Goal: Task Accomplishment & Management: Manage account settings

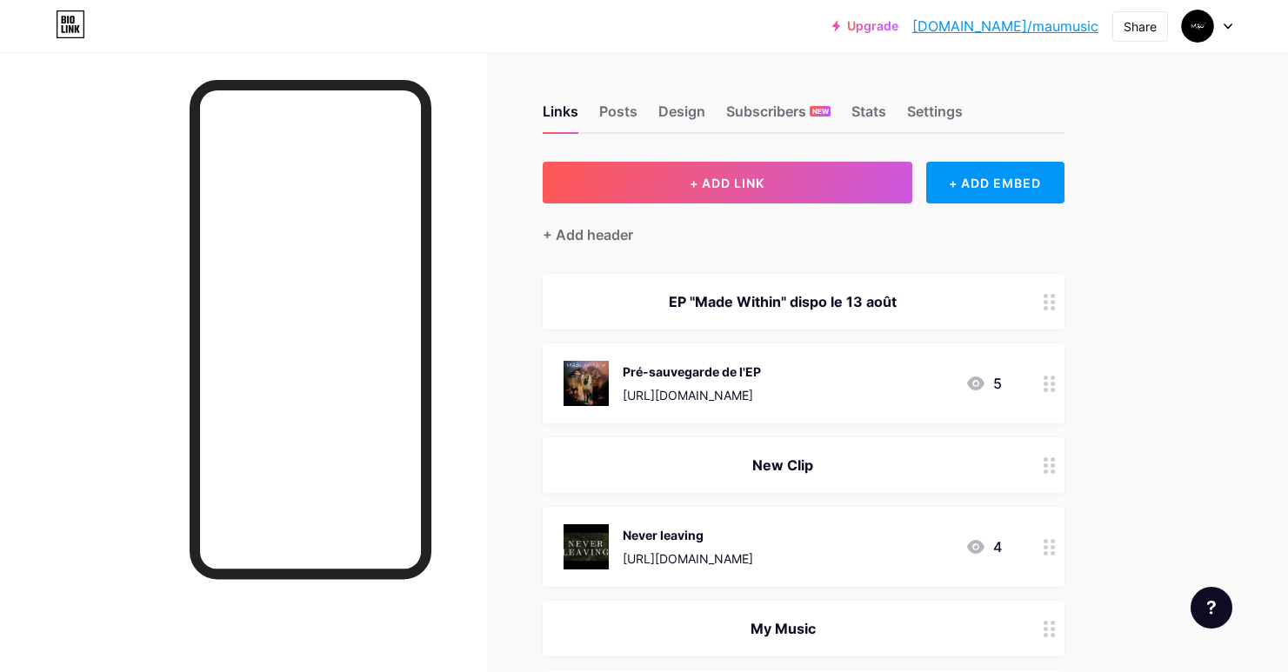
click at [824, 298] on div "EP "Made Within" dispo le 13 août" at bounding box center [783, 301] width 438 height 21
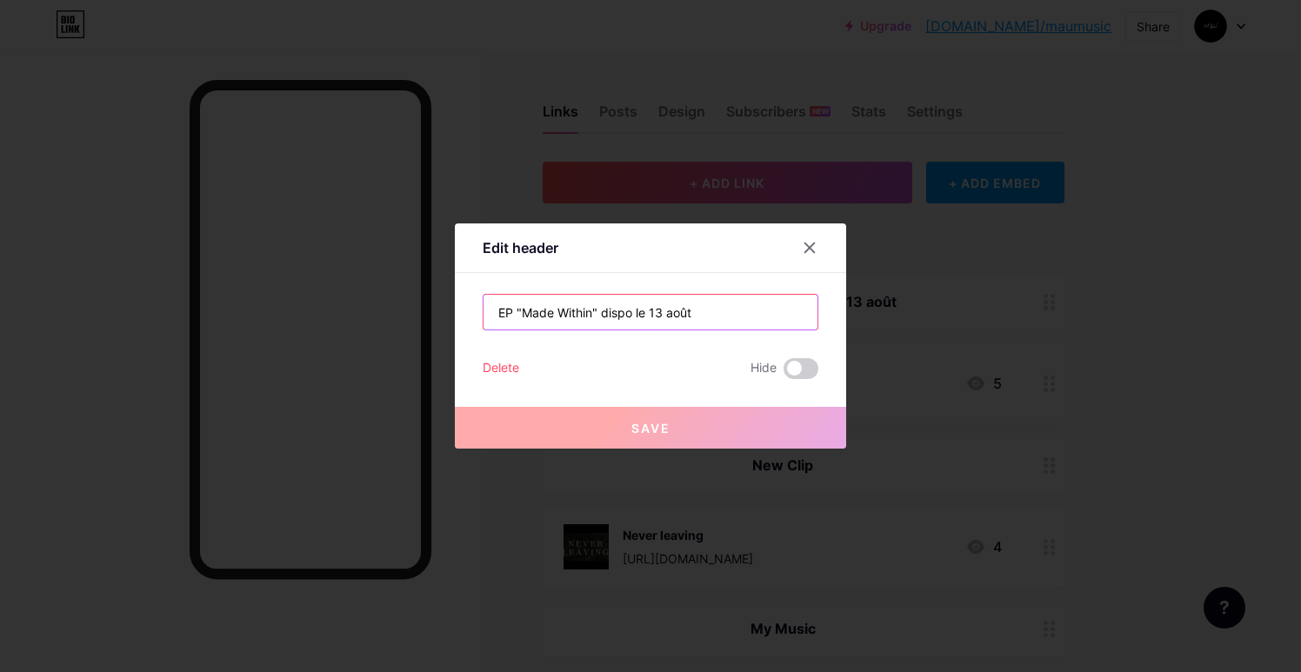
drag, startPoint x: 704, startPoint y: 313, endPoint x: 652, endPoint y: 321, distance: 51.9
click at [626, 313] on input "EP "Made Within" dispo le 13 août" at bounding box center [651, 312] width 334 height 35
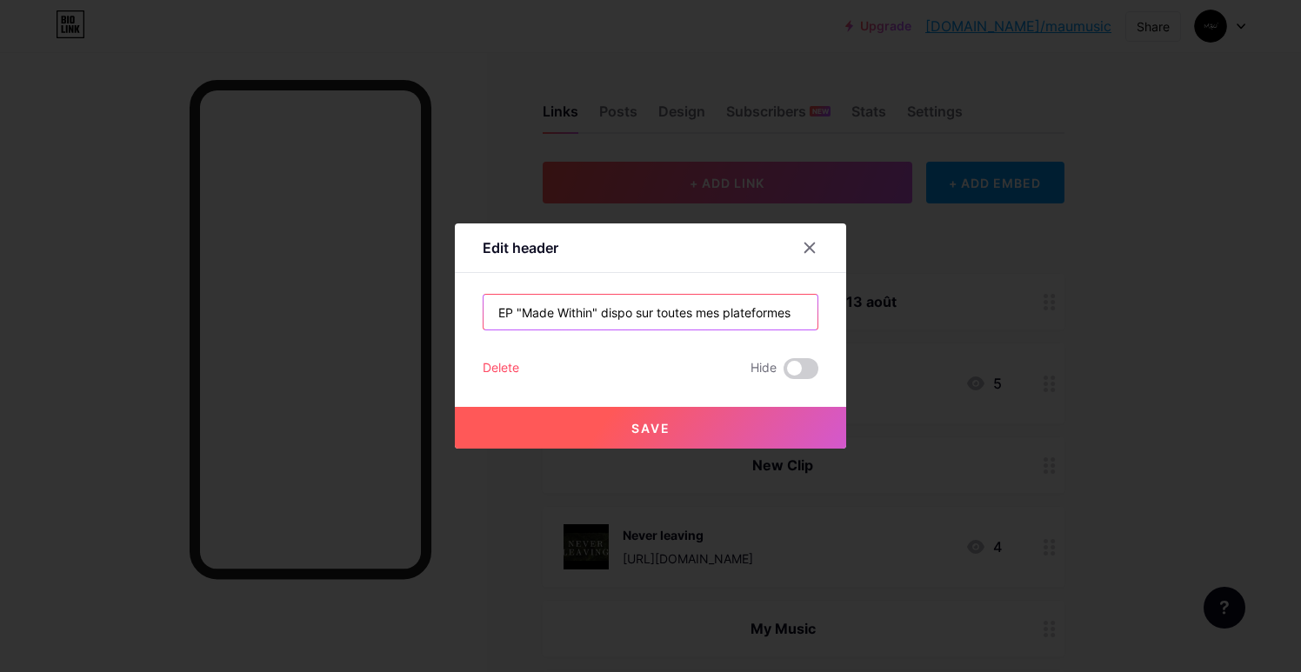
type input "EP "Made Within" dispo sur toutes mes plateformes"
click at [701, 420] on button "Save" at bounding box center [650, 428] width 391 height 42
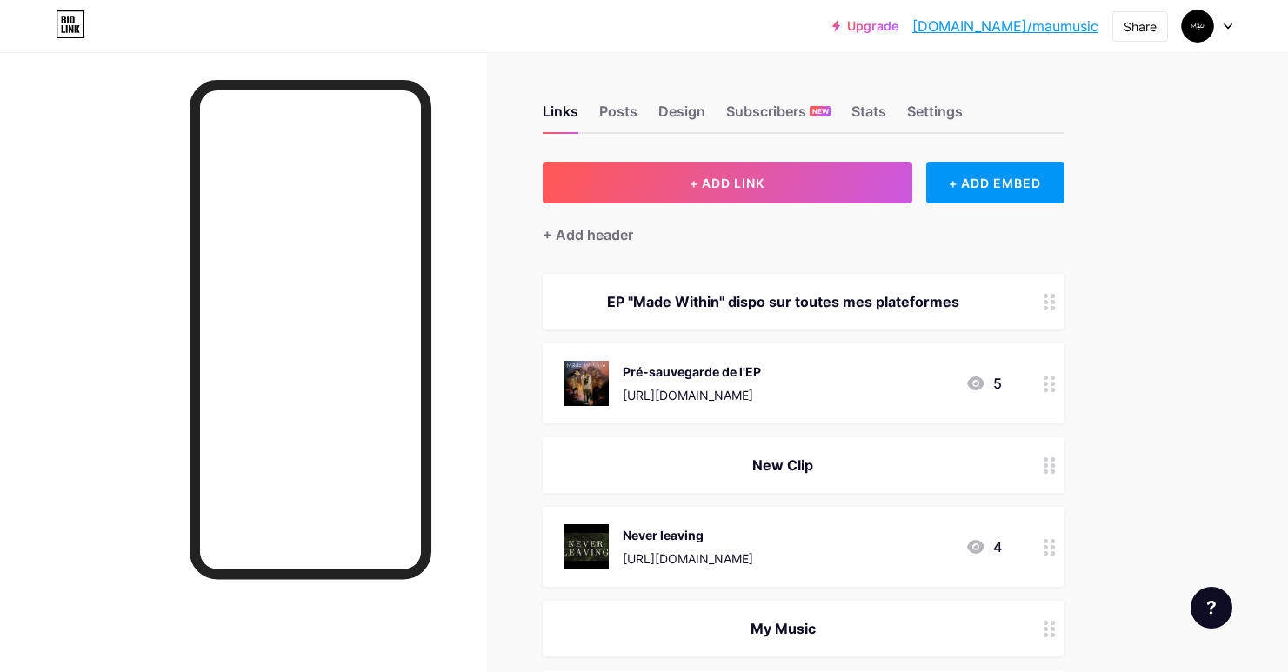
click at [761, 371] on div "Pré-sauvegarde de l'EP" at bounding box center [692, 372] width 138 height 18
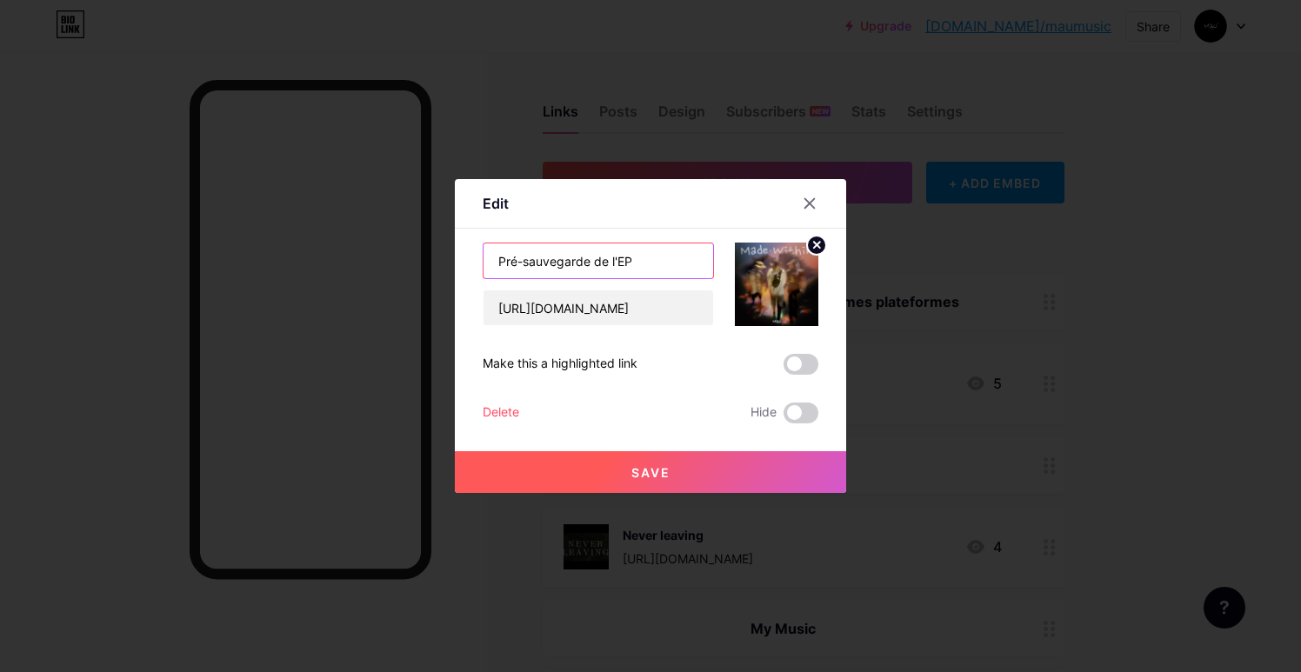
drag, startPoint x: 610, startPoint y: 261, endPoint x: 468, endPoint y: 250, distance: 142.2
click at [466, 247] on div "Edit Content YouTube Play YouTube video without leaving your page. ADD Vimeo Pl…" at bounding box center [650, 336] width 391 height 314
click at [516, 263] on input "EP" at bounding box center [599, 261] width 230 height 35
type input "EP Made Within"
click at [679, 473] on button "Save" at bounding box center [650, 472] width 391 height 42
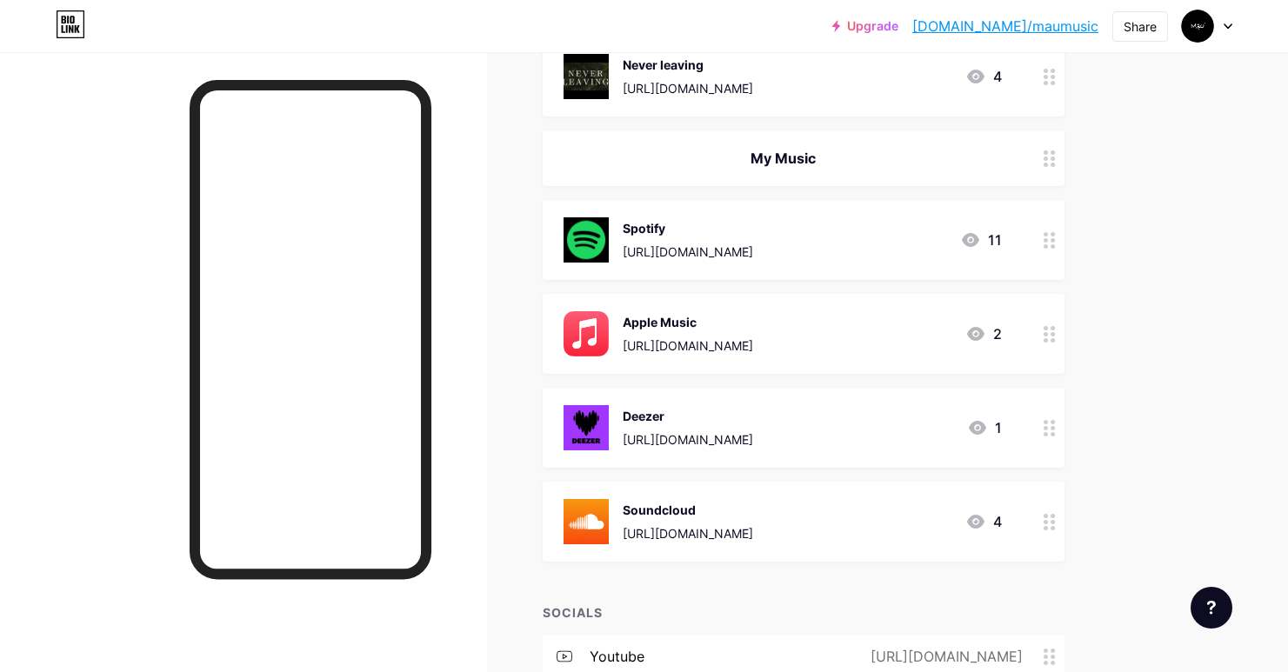
scroll to position [474, 0]
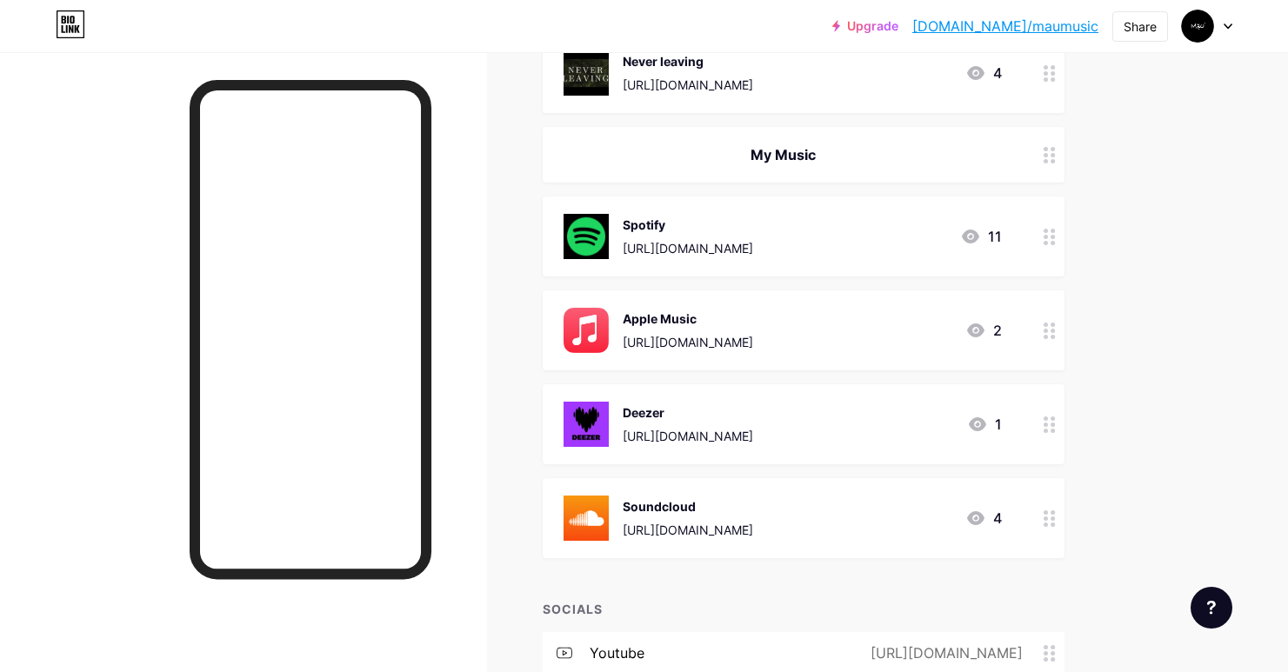
drag, startPoint x: 1049, startPoint y: 216, endPoint x: 1060, endPoint y: 123, distance: 93.8
click at [1060, 123] on span "EP "Made Within" dispo sur toutes mes plateformes EP Made Within [URL][DOMAIN_N…" at bounding box center [804, 179] width 522 height 759
click at [1110, 197] on div "Links Posts Design Subscribers NEW Stats Settings + ADD LINK + ADD EMBED + Add …" at bounding box center [569, 274] width 1138 height 1392
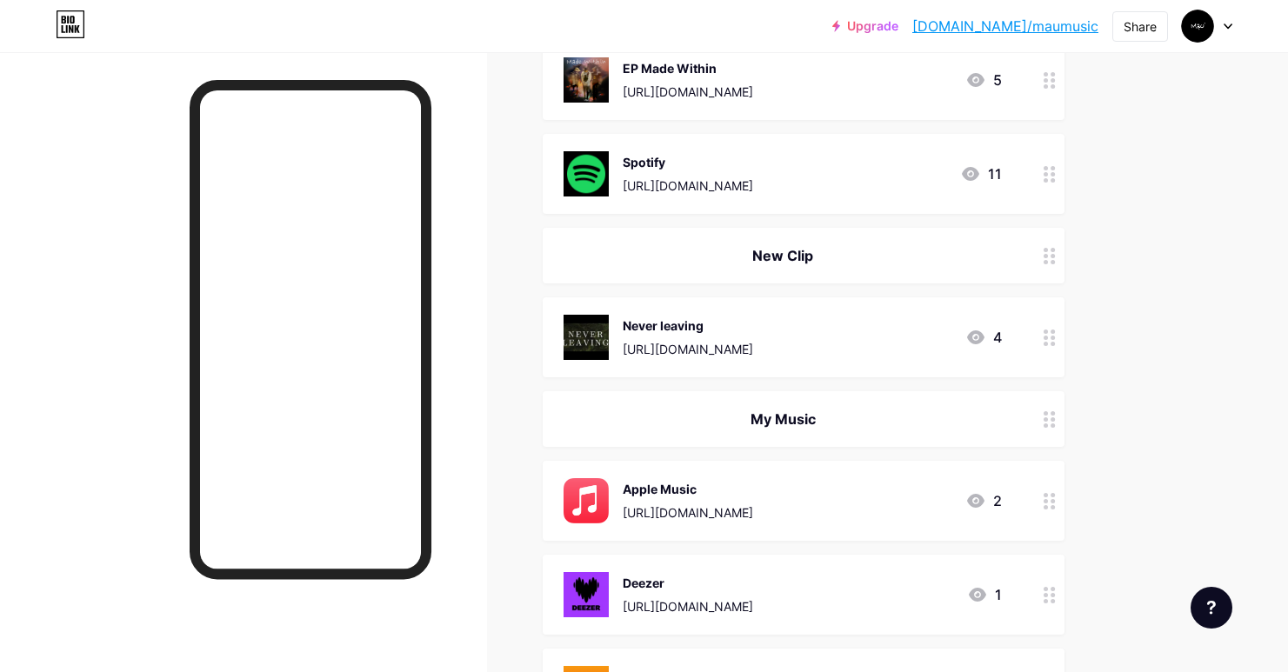
drag, startPoint x: 1047, startPoint y: 496, endPoint x: 1033, endPoint y: 254, distance: 242.2
click at [1033, 254] on span "EP "Made Within" dispo sur toutes mes plateformes EP Made Within [URL][DOMAIN_N…" at bounding box center [804, 349] width 522 height 759
click at [1100, 303] on div "Links Posts Design Subscribers NEW Stats Settings + ADD LINK + ADD EMBED + Add …" at bounding box center [569, 445] width 1138 height 1392
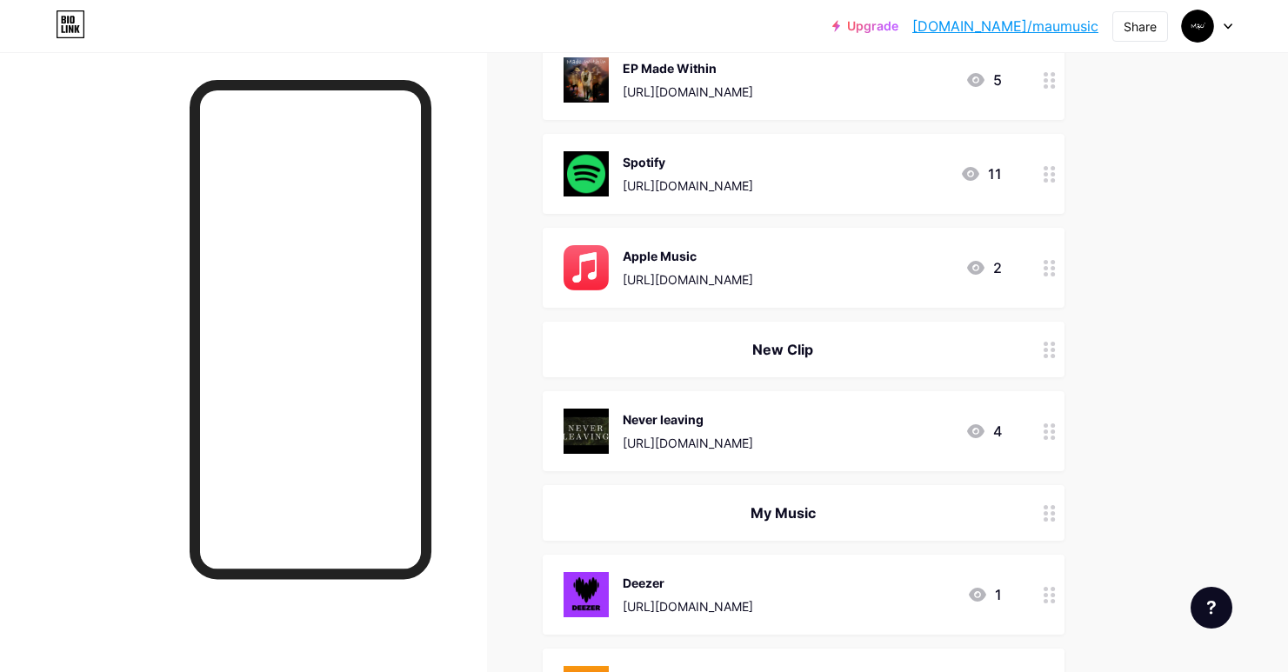
drag, startPoint x: 1050, startPoint y: 601, endPoint x: 1033, endPoint y: 344, distance: 258.0
click at [1025, 333] on span "EP "Made Within" dispo sur toutes mes plateformes EP Made Within [URL][DOMAIN_N…" at bounding box center [804, 349] width 522 height 759
click at [1127, 397] on div "Links Posts Design Subscribers NEW Stats Settings + ADD LINK + ADD EMBED + Add …" at bounding box center [569, 445] width 1138 height 1392
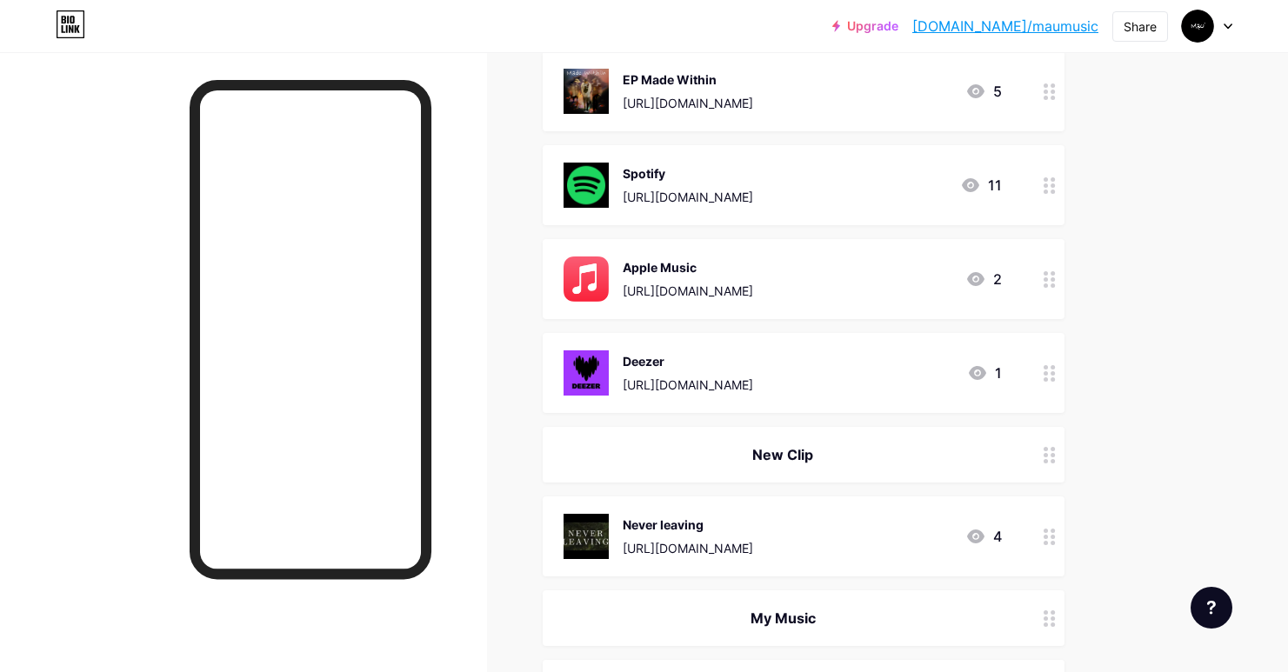
scroll to position [440, 0]
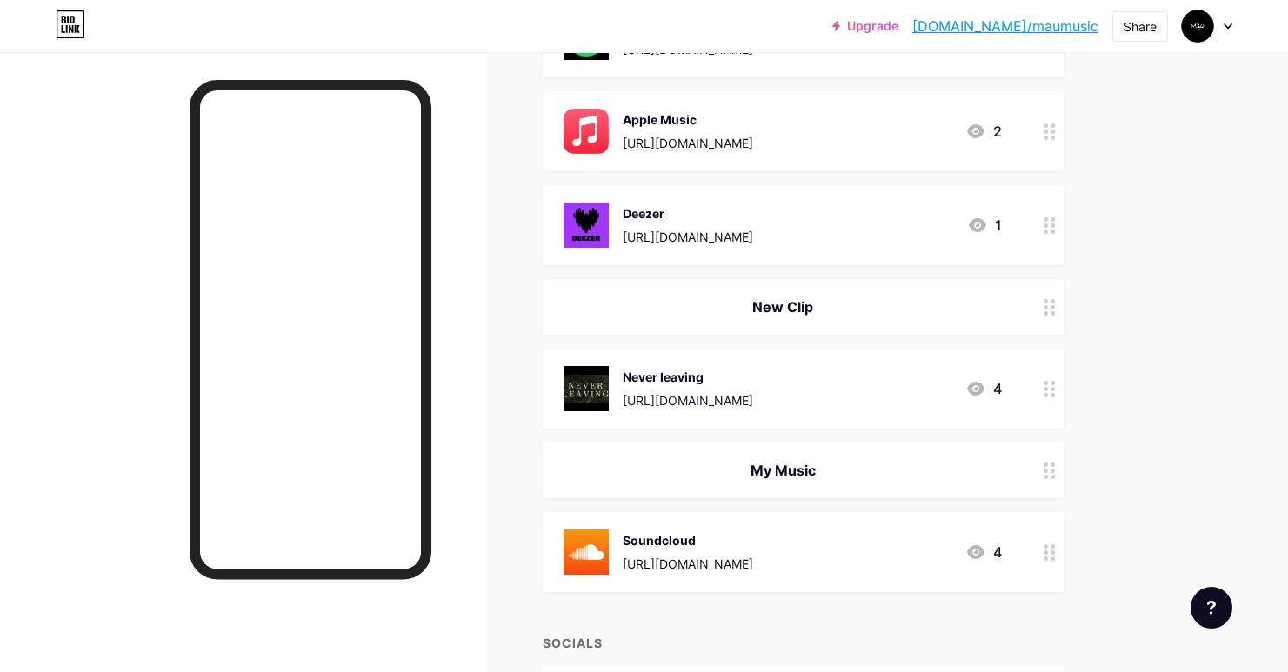
drag, startPoint x: 1053, startPoint y: 561, endPoint x: 1066, endPoint y: 453, distance: 108.6
click at [1065, 452] on div "Links Posts Design Subscribers NEW Stats Settings + ADD LINK + ADD EMBED + Add …" at bounding box center [569, 308] width 1138 height 1392
click at [1106, 494] on div "Links Posts Design Subscribers NEW Stats Settings + ADD LINK + ADD EMBED + Add …" at bounding box center [569, 308] width 1138 height 1392
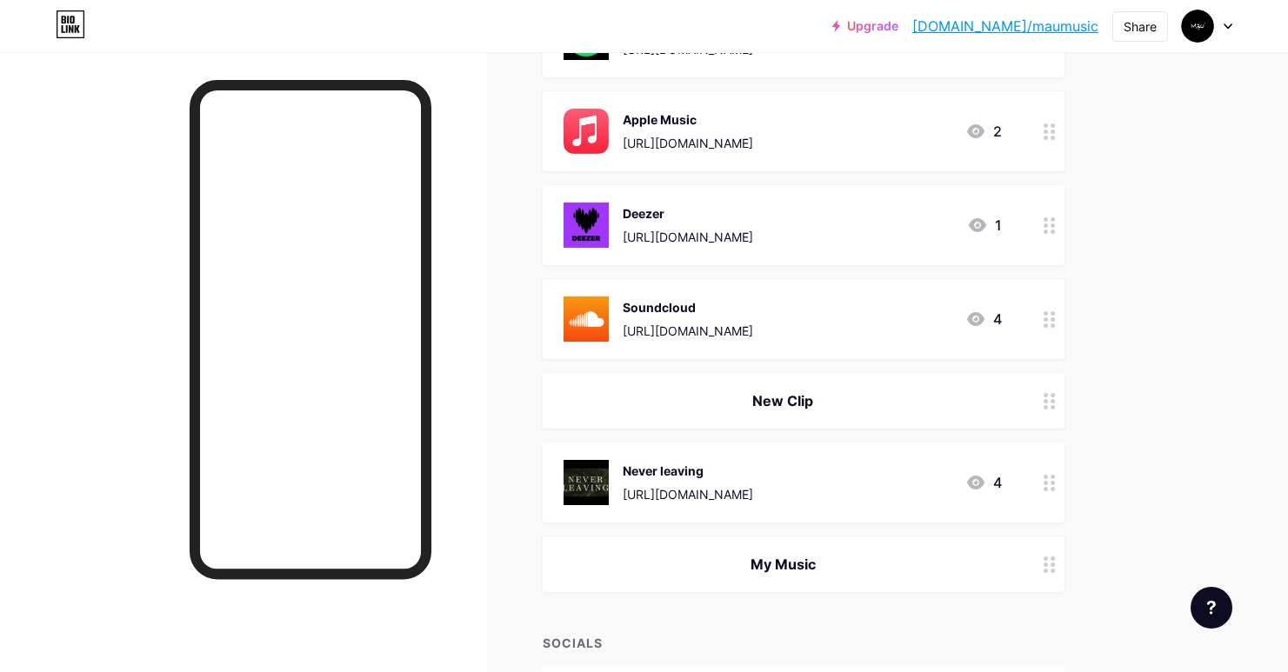
scroll to position [431, 0]
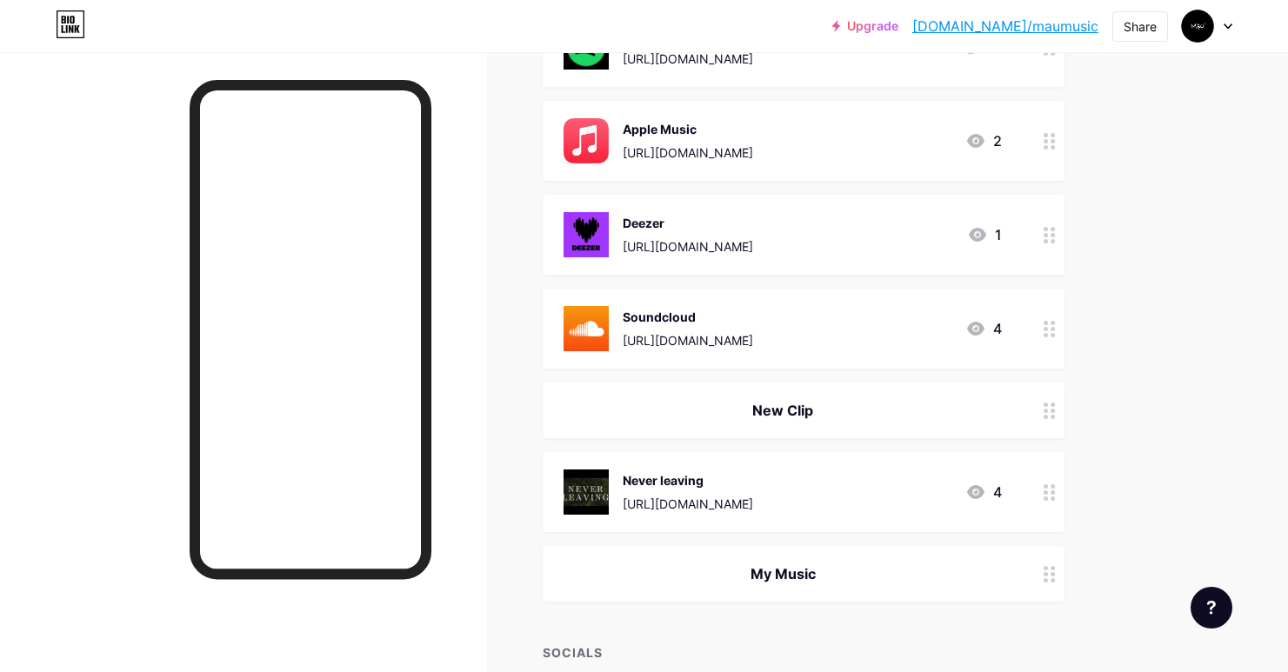
drag, startPoint x: 1047, startPoint y: 571, endPoint x: 1088, endPoint y: 468, distance: 110.8
click at [1037, 373] on span "EP "Made Within" dispo sur toutes mes plateformes EP Made Within [URL][DOMAIN_N…" at bounding box center [804, 222] width 522 height 759
click at [1120, 472] on div "Links Posts Design Subscribers NEW Stats Settings + ADD LINK + ADD EMBED + Add …" at bounding box center [569, 318] width 1138 height 1392
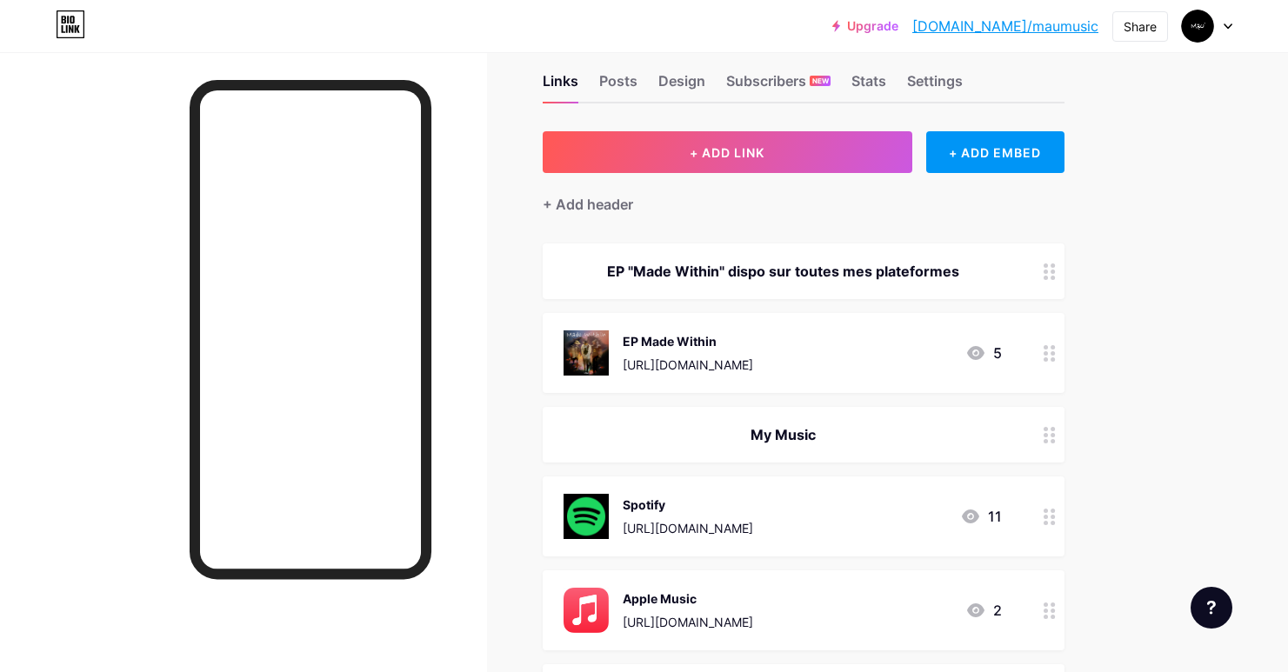
scroll to position [226, 0]
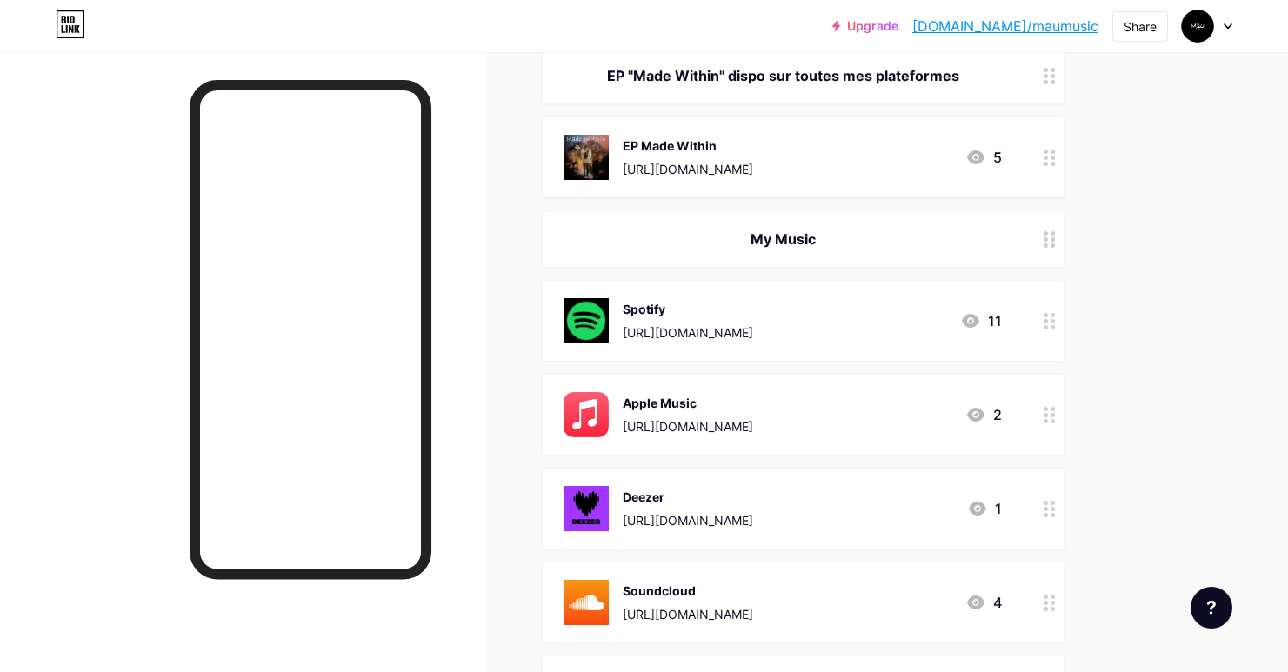
click at [1053, 159] on icon at bounding box center [1050, 158] width 12 height 17
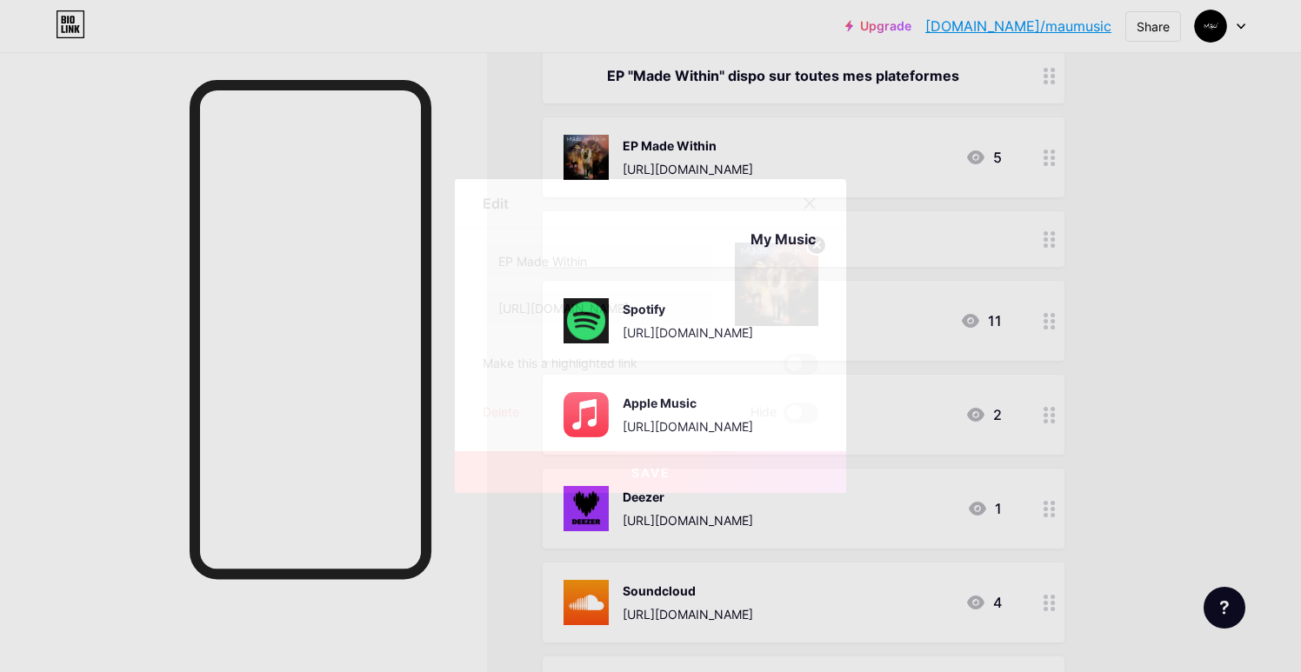
click at [498, 415] on div "Delete" at bounding box center [501, 413] width 37 height 21
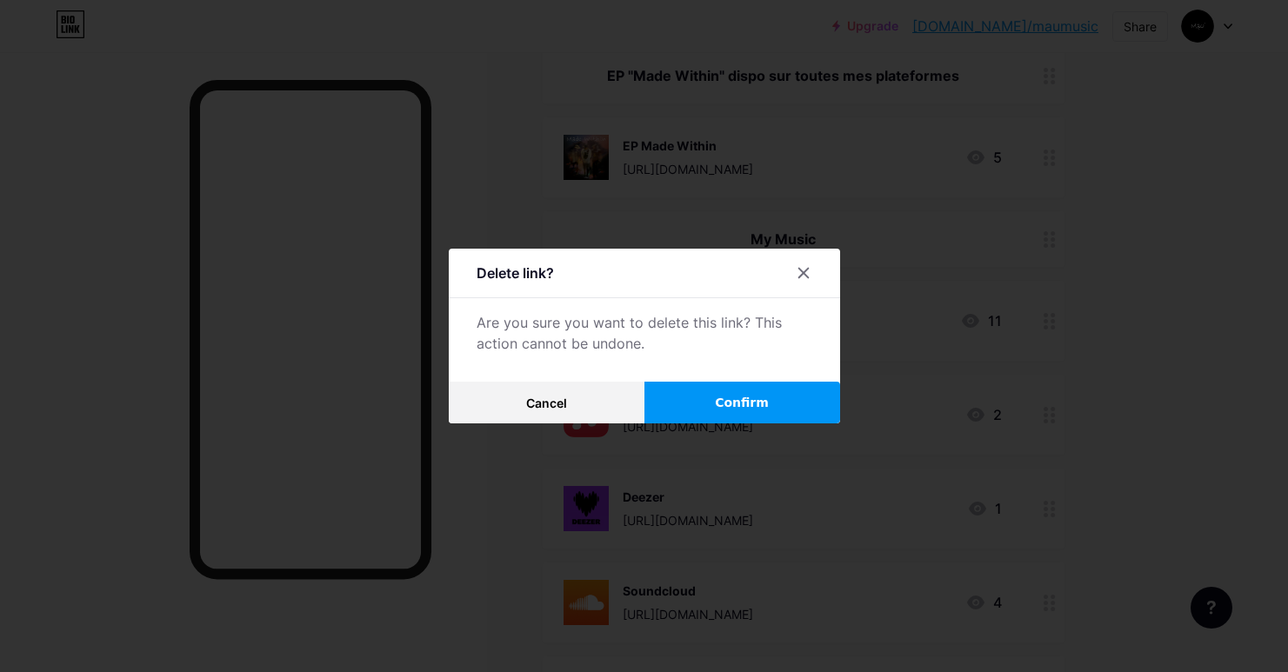
click at [725, 385] on button "Confirm" at bounding box center [743, 403] width 196 height 42
click at [747, 403] on span at bounding box center [741, 402] width 19 height 19
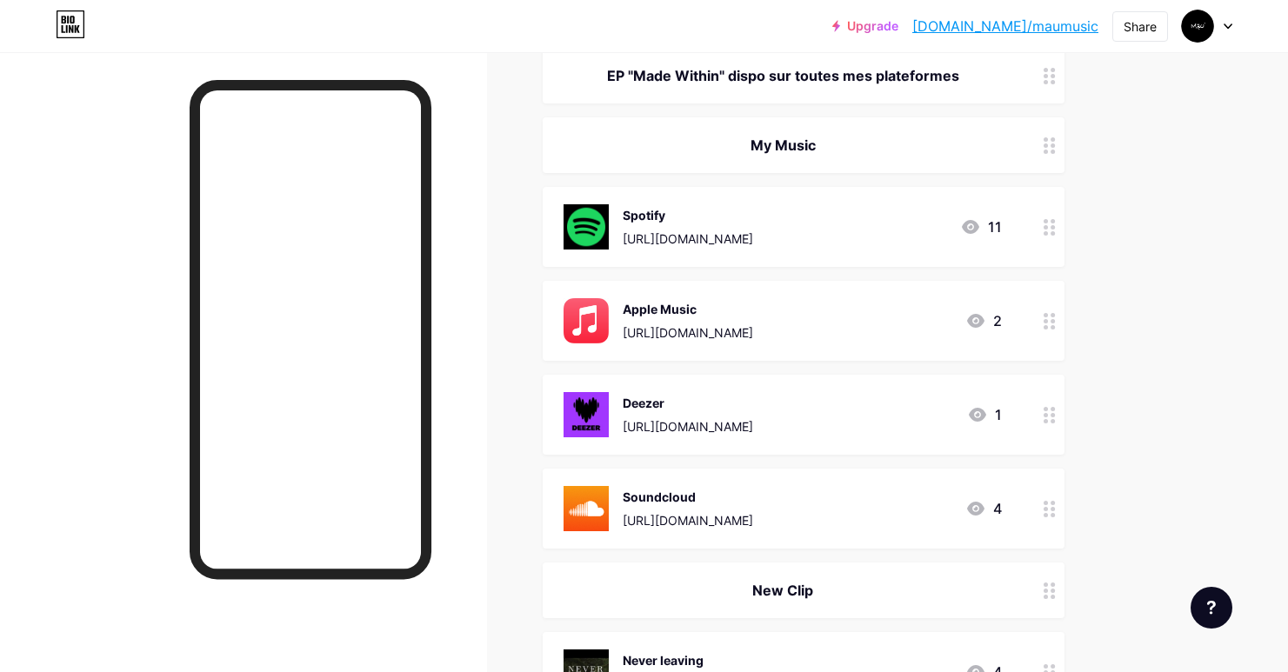
scroll to position [126, 0]
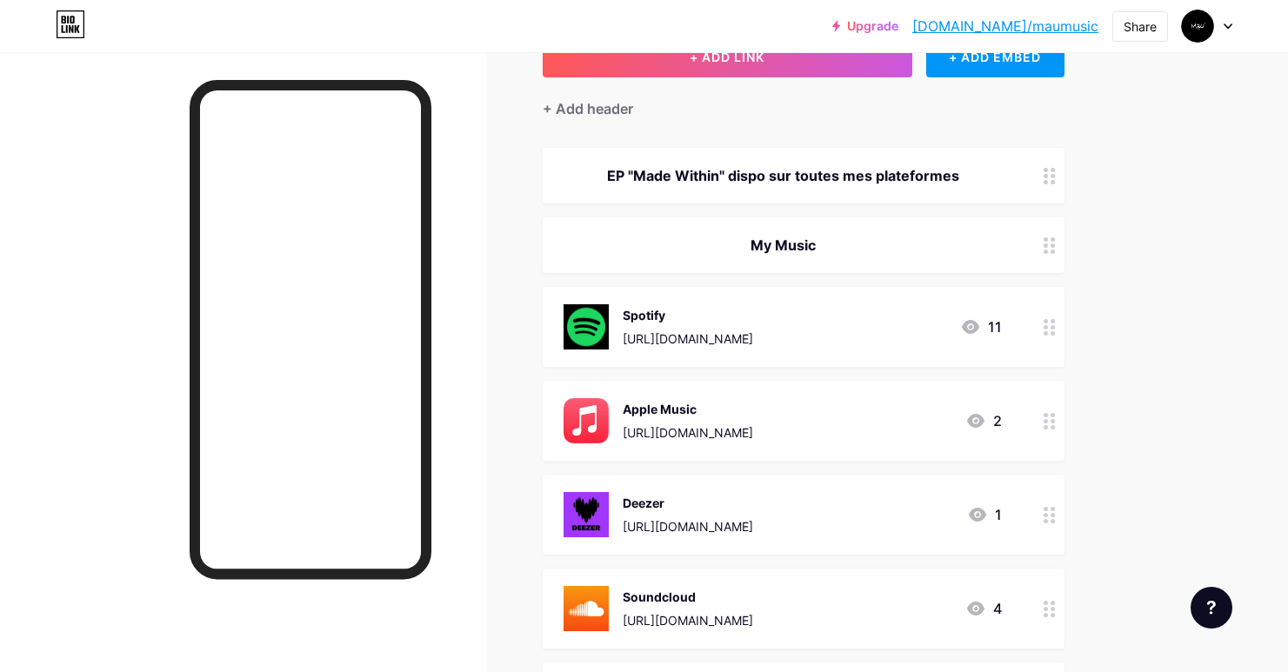
click at [621, 175] on div "EP "Made Within" dispo sur toutes mes plateformes" at bounding box center [783, 175] width 438 height 21
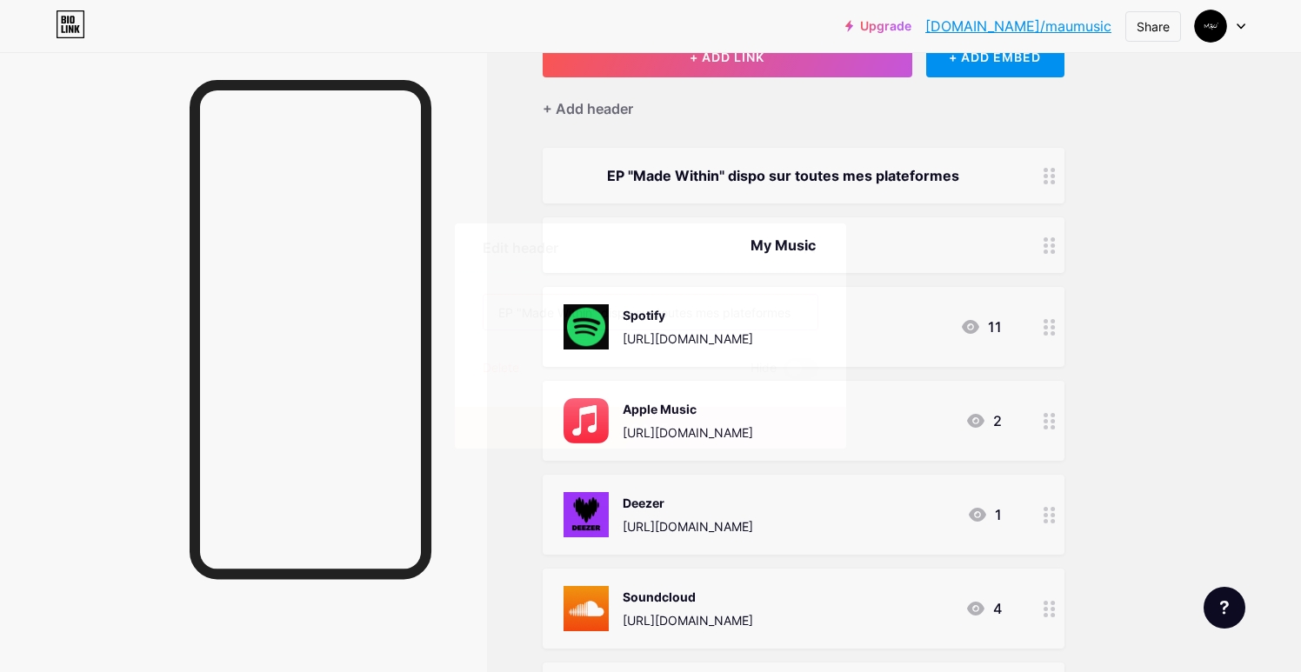
click at [490, 316] on input "EP "Made Within" dispo sur toutes mes plateformes" at bounding box center [651, 312] width 334 height 35
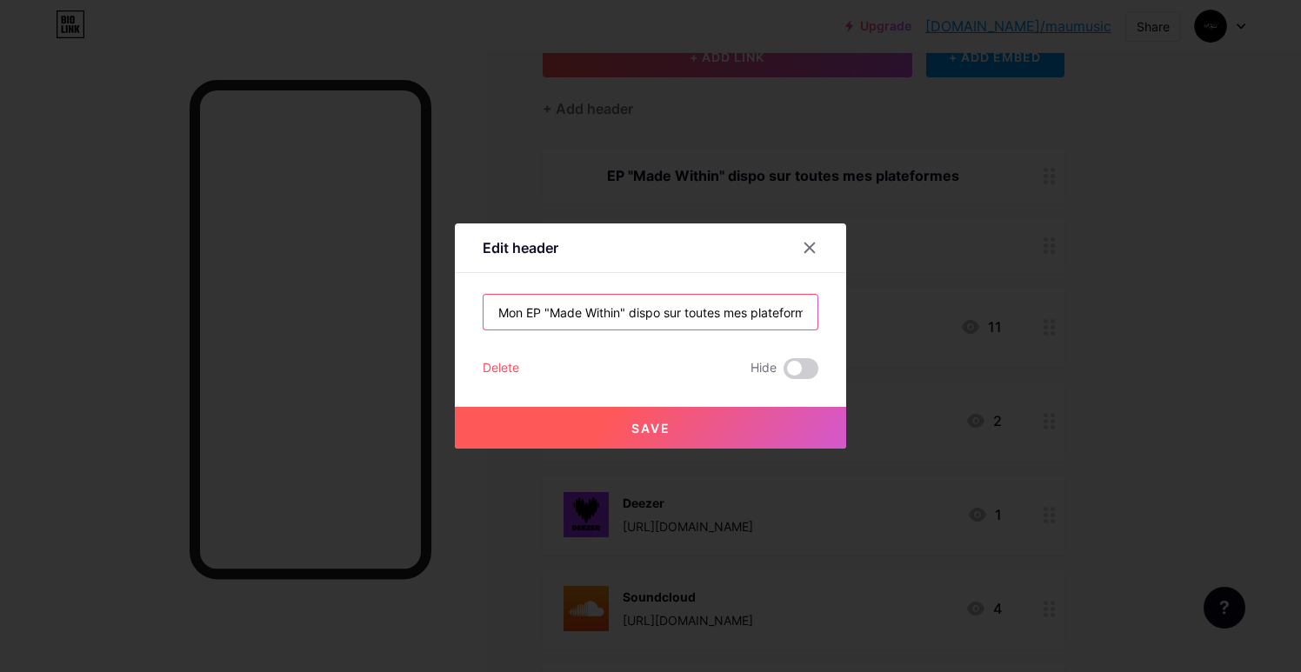
type input "Mon EP "Made Within" dispo sur toutes mes plateformes"
click at [632, 421] on span "Save" at bounding box center [651, 428] width 39 height 15
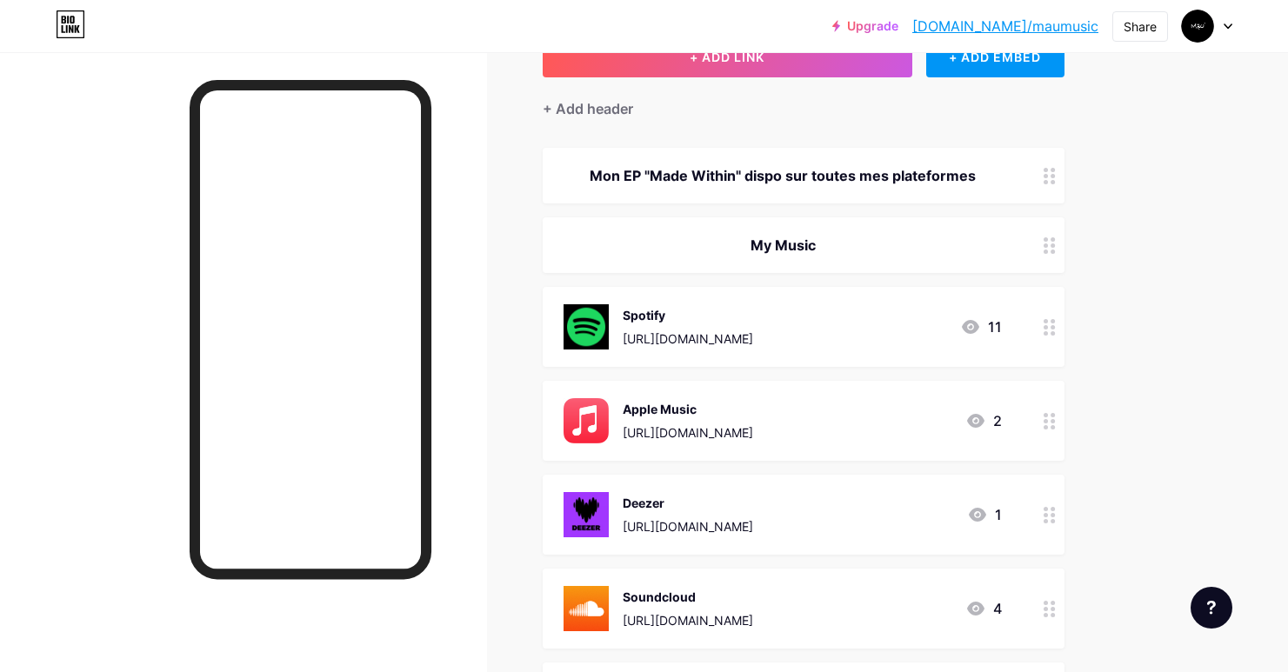
click at [753, 411] on div "Apple Music" at bounding box center [688, 409] width 130 height 18
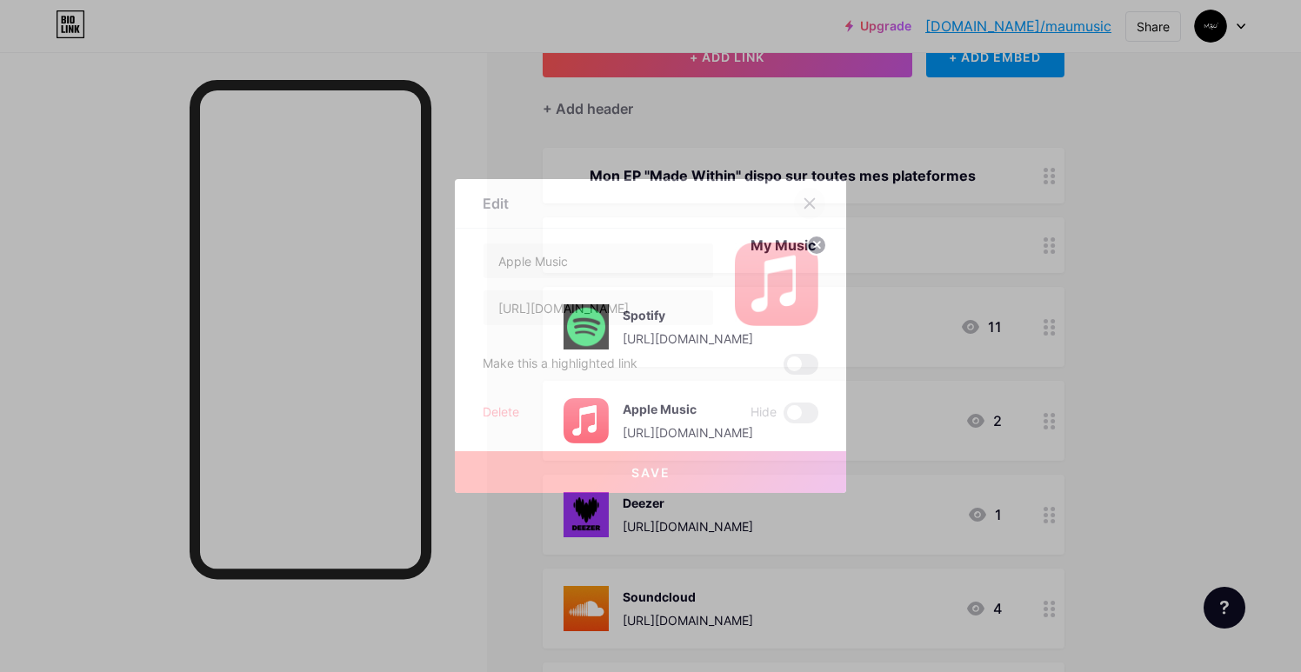
click at [813, 203] on div at bounding box center [809, 203] width 31 height 31
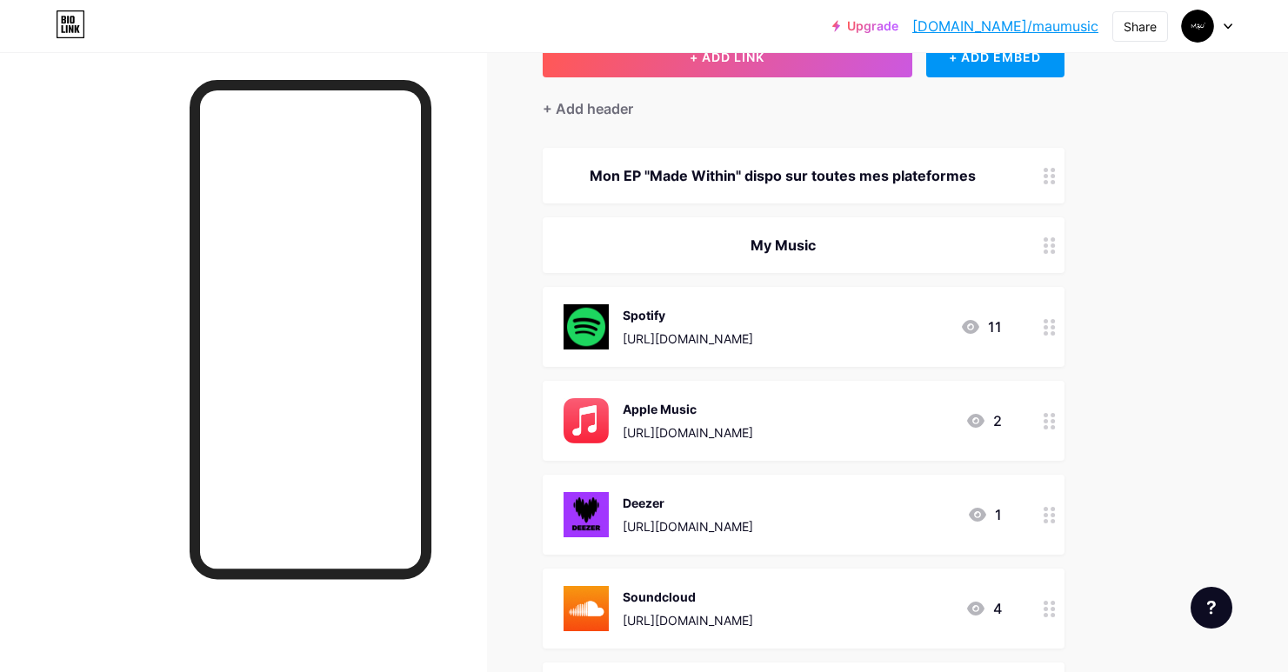
click at [753, 436] on div "[URL][DOMAIN_NAME]" at bounding box center [688, 433] width 130 height 18
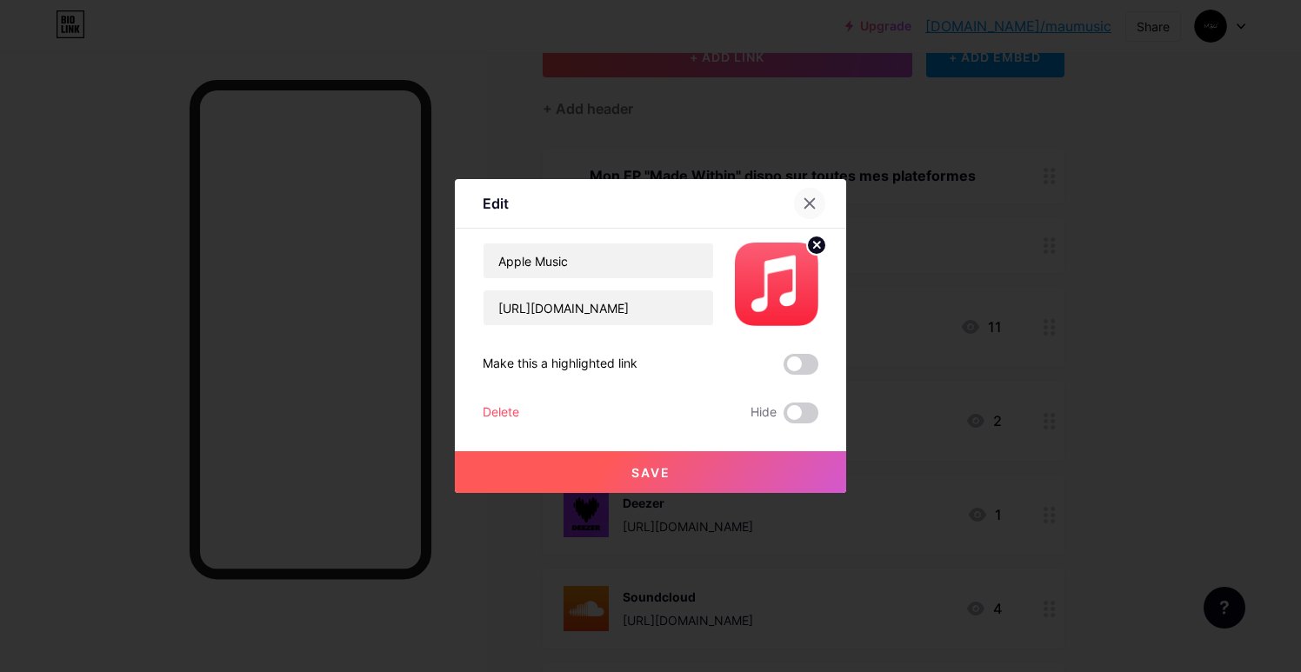
click at [816, 208] on div at bounding box center [809, 203] width 31 height 31
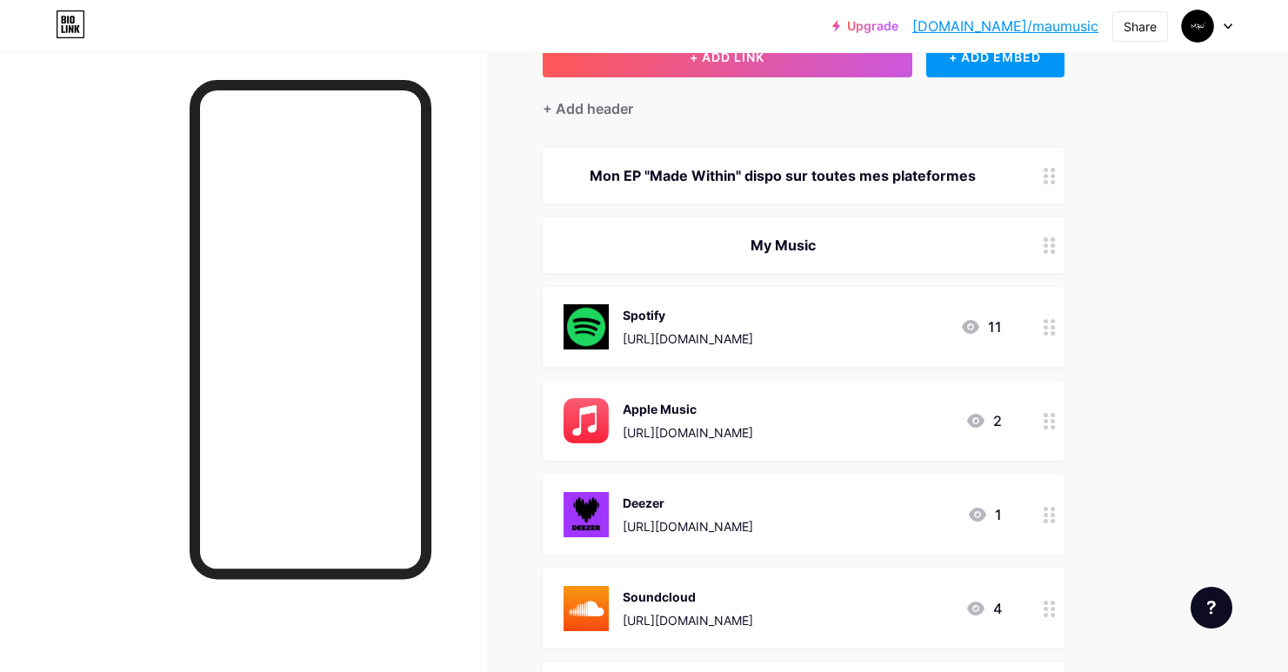
click at [641, 318] on div "Spotify" at bounding box center [688, 315] width 130 height 18
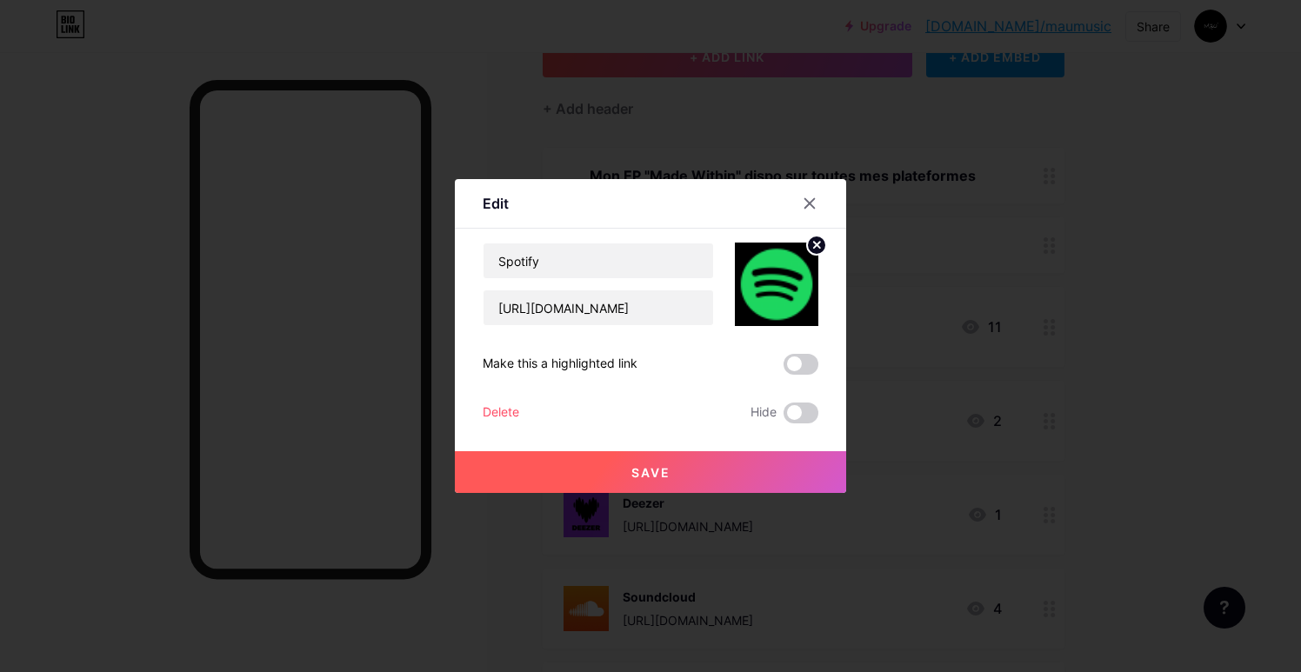
click at [794, 215] on div at bounding box center [820, 203] width 52 height 31
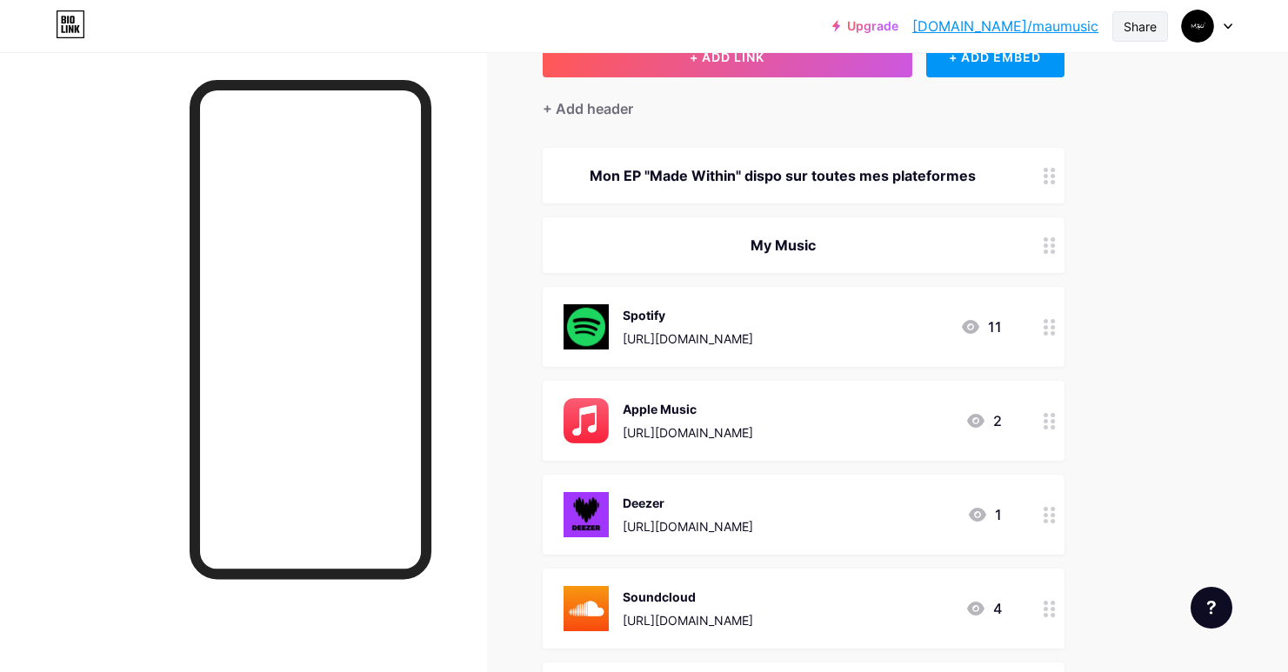
click at [1125, 26] on div "Share" at bounding box center [1140, 26] width 33 height 18
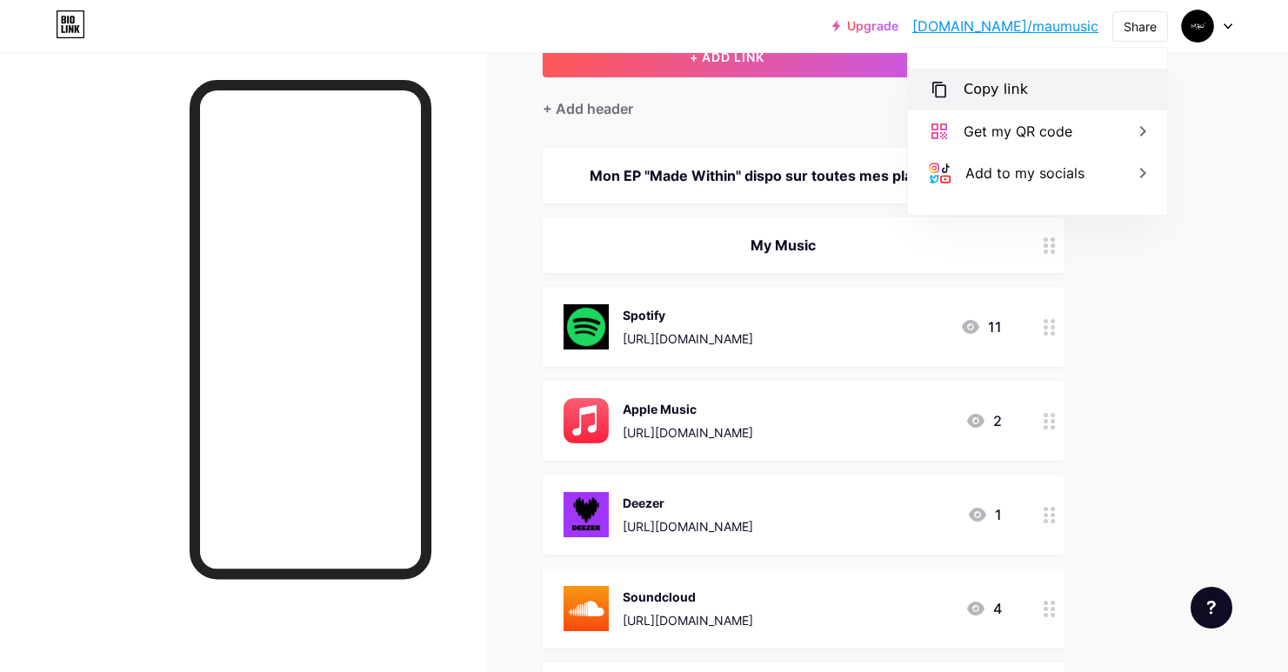
click at [1023, 80] on div "Copy link" at bounding box center [1037, 90] width 259 height 42
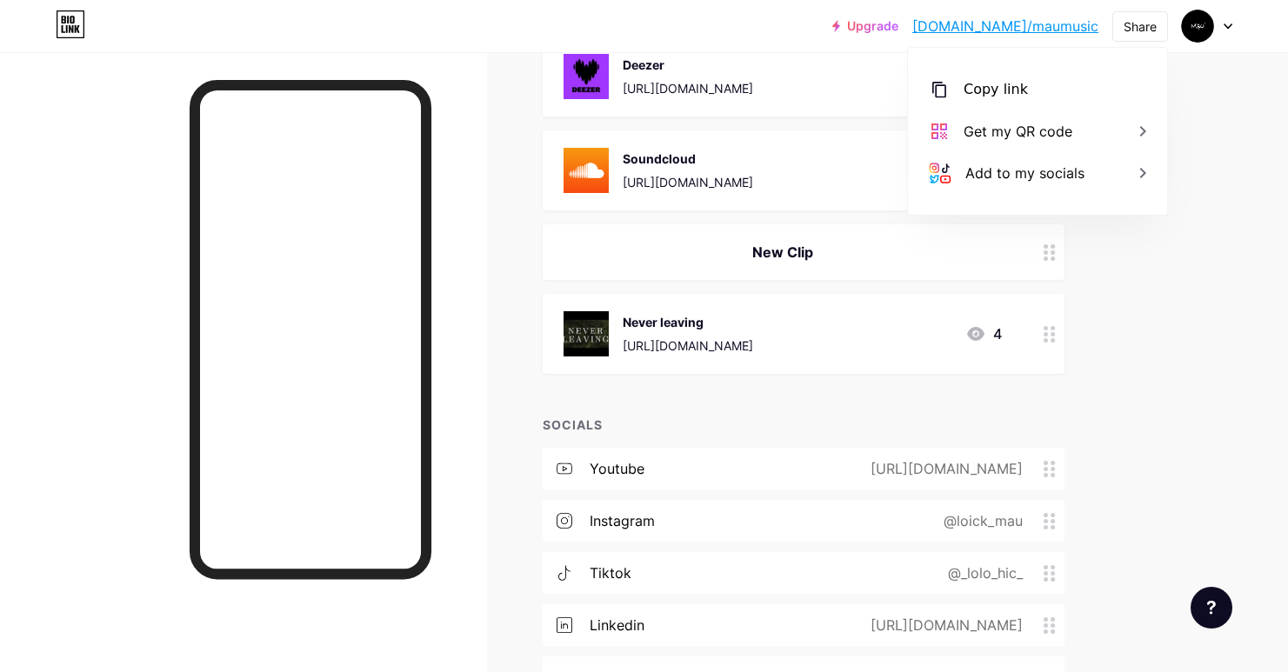
scroll to position [677, 0]
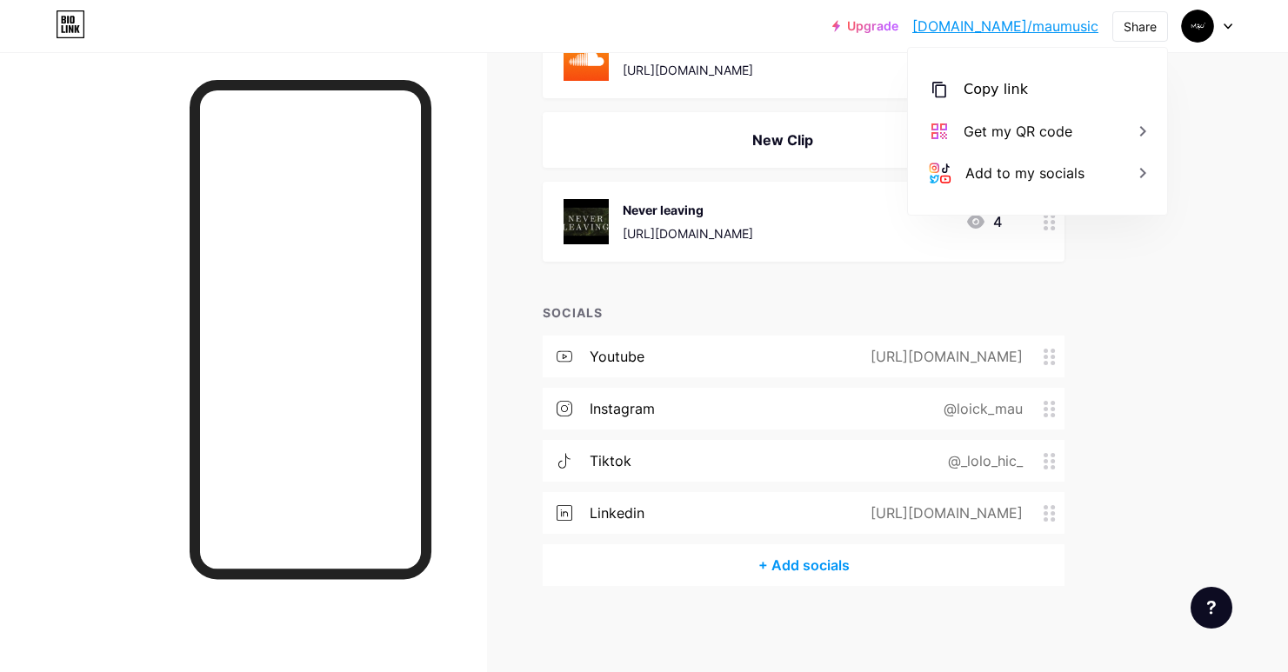
click at [994, 471] on div "tiktok @_lolo_hic_" at bounding box center [804, 461] width 522 height 42
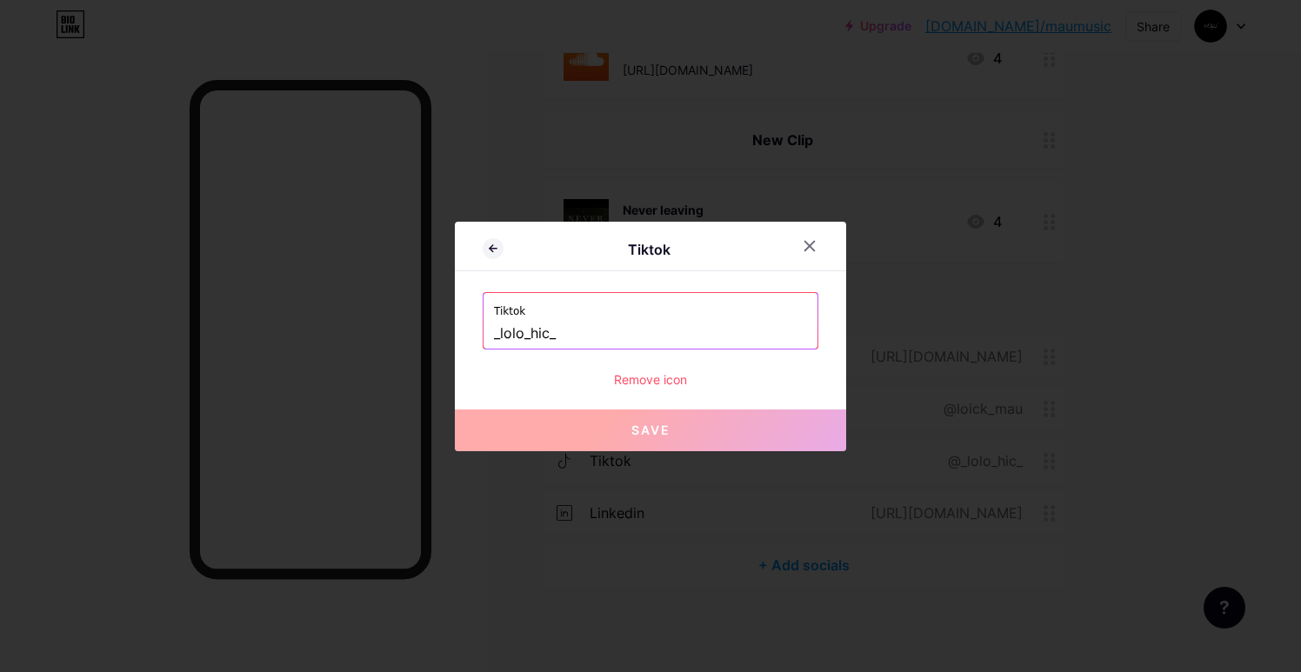
click at [794, 242] on div at bounding box center [809, 246] width 31 height 31
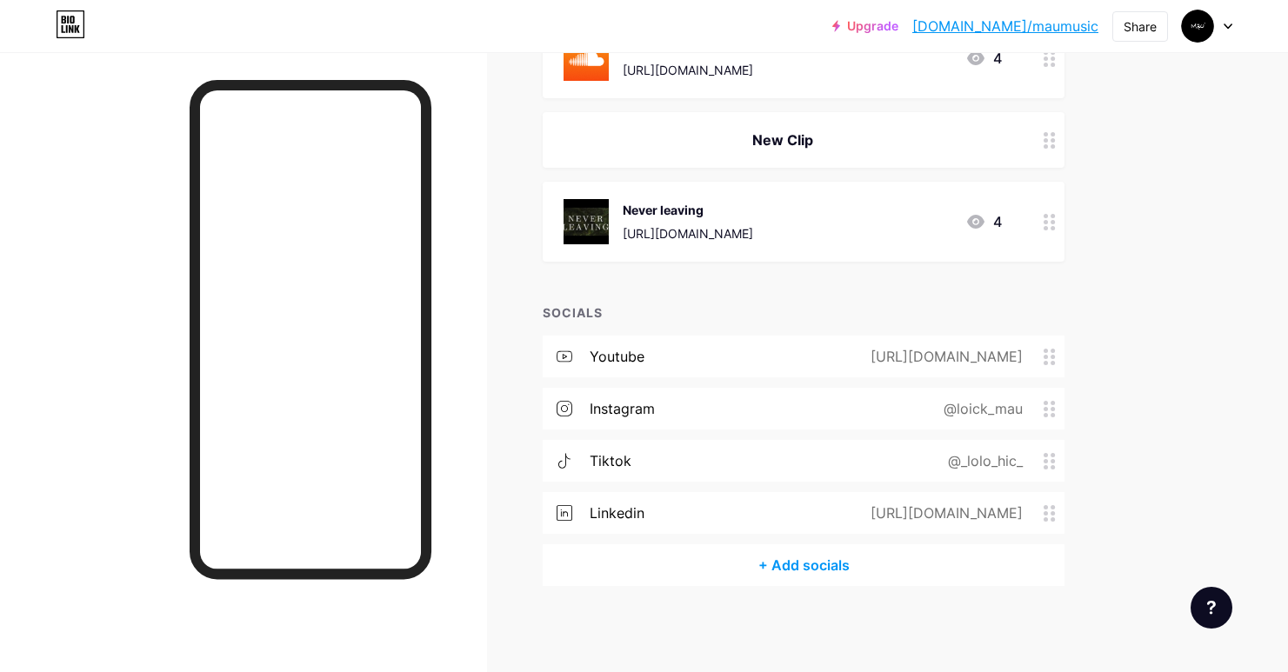
click at [996, 471] on div "tiktok @_lolo_hic_" at bounding box center [804, 461] width 522 height 42
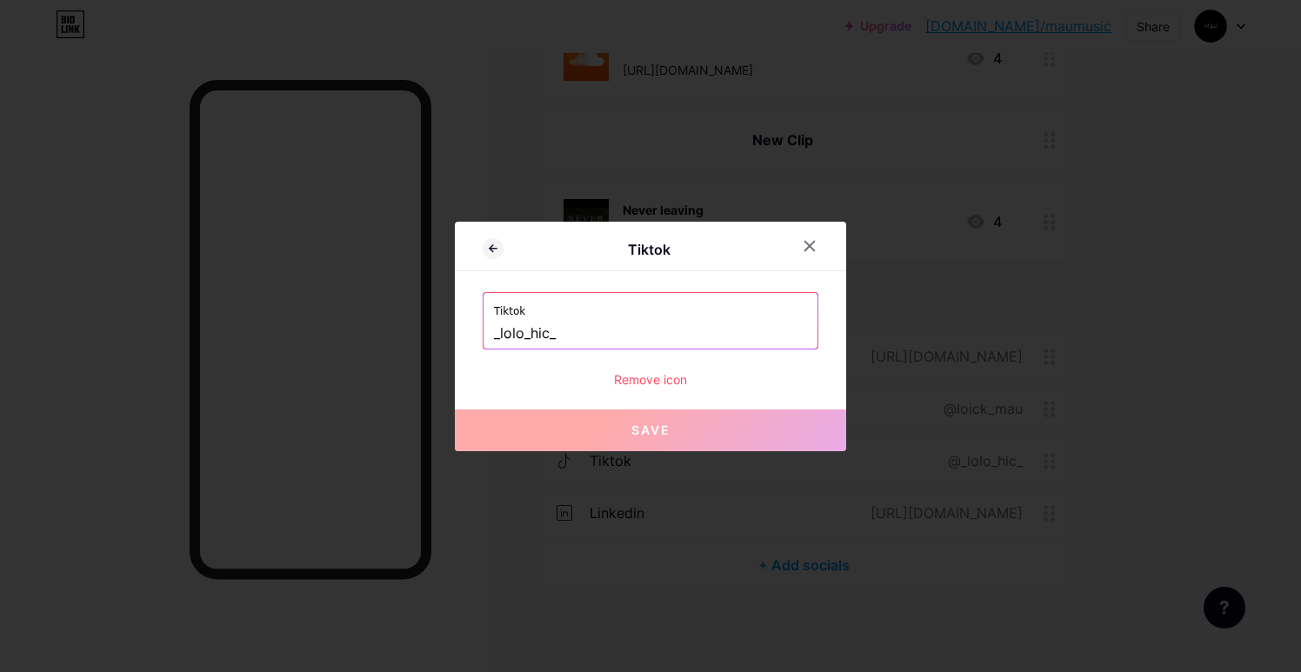
click at [616, 340] on input "_lolo_hic_" at bounding box center [650, 334] width 313 height 30
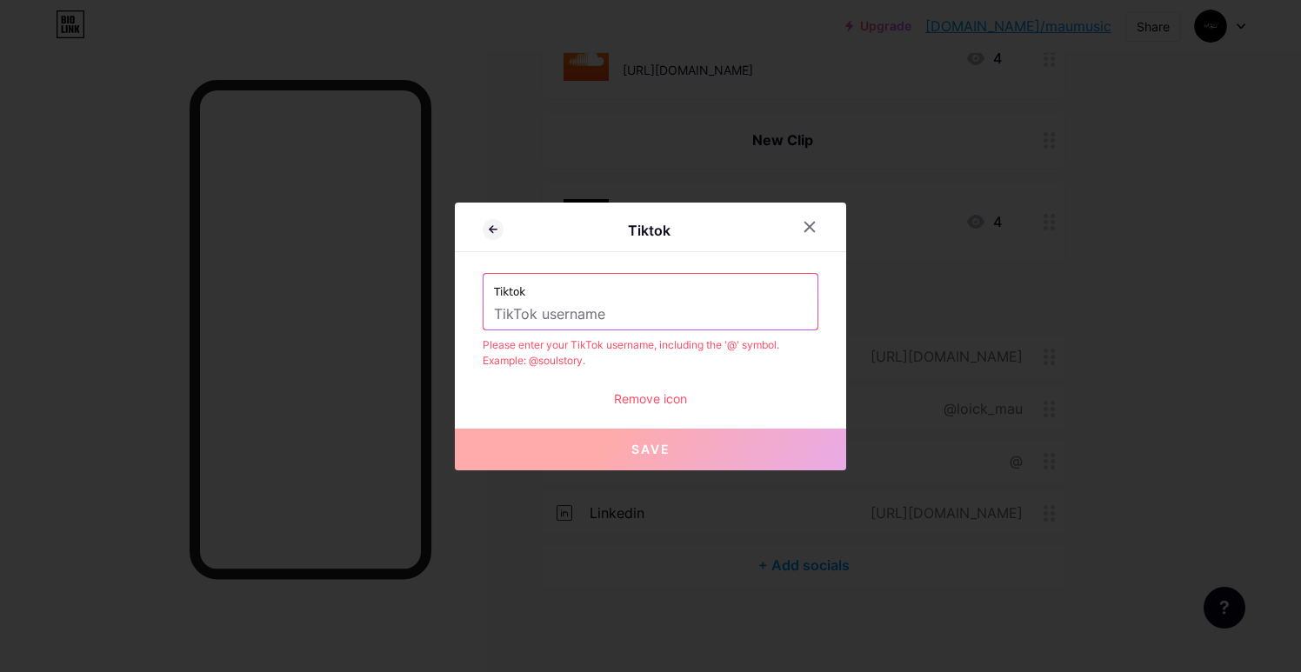
paste input "@maumusique"
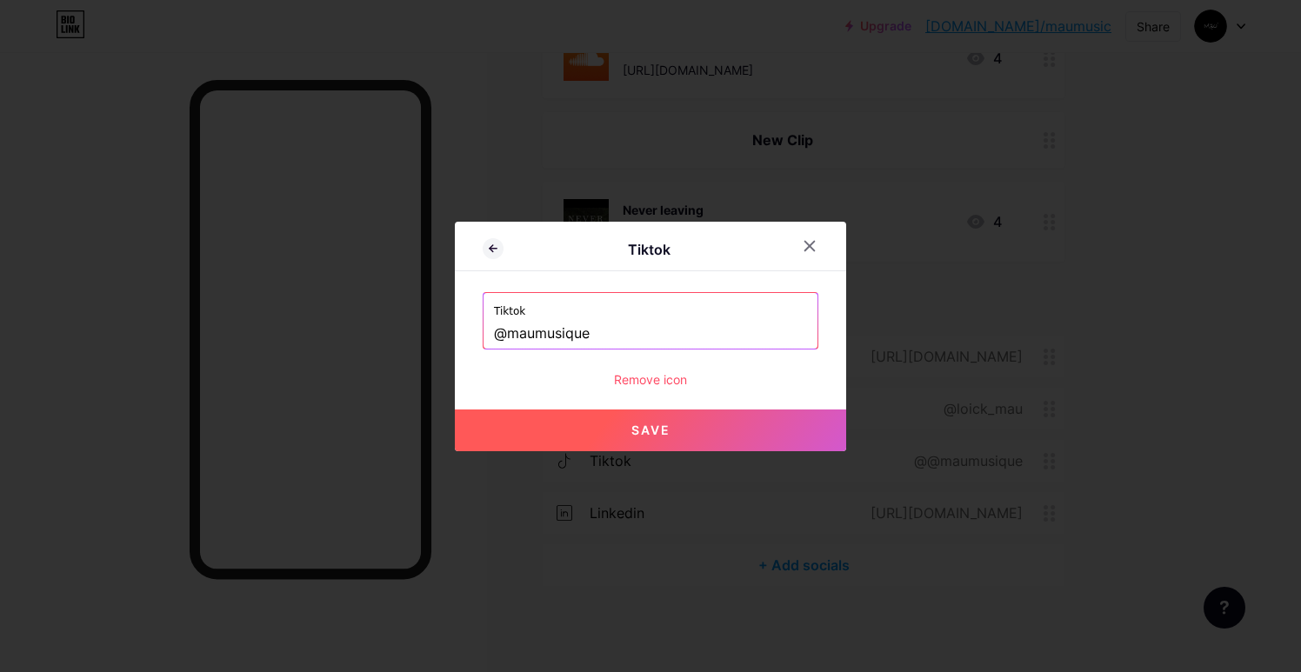
click at [499, 333] on input "@maumusique" at bounding box center [650, 334] width 313 height 30
click at [672, 424] on button "Save" at bounding box center [650, 431] width 391 height 42
type input "[URL][DOMAIN_NAME]"
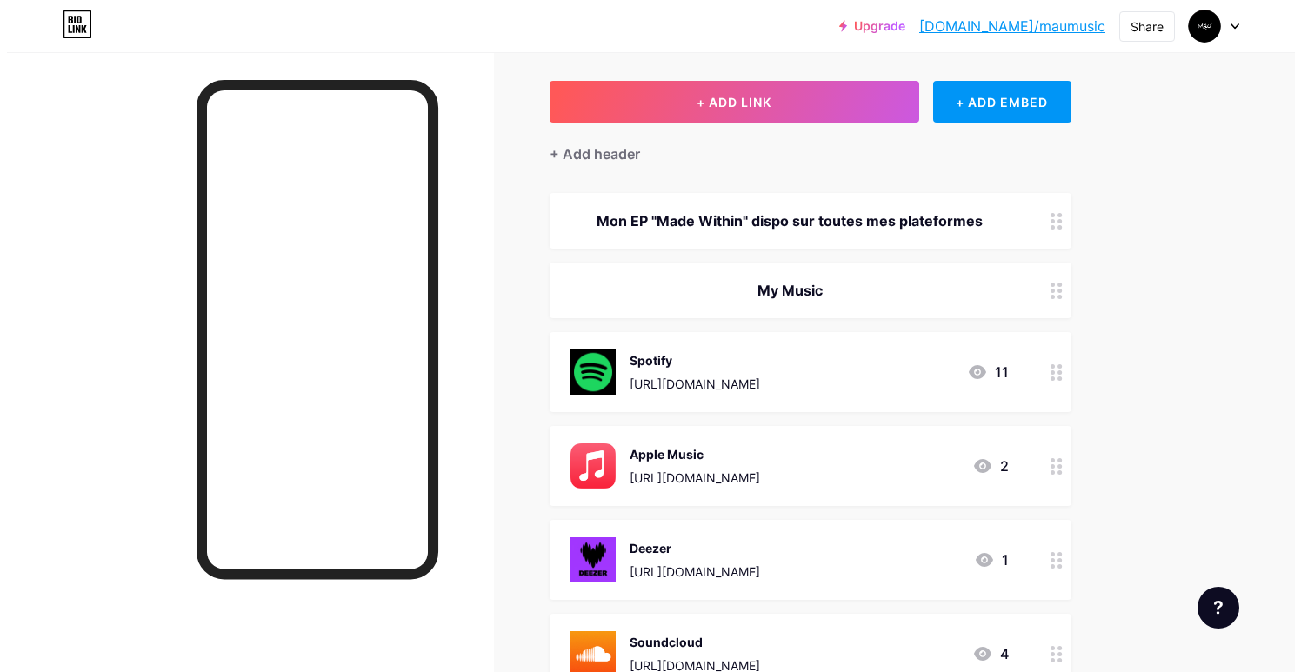
scroll to position [50, 0]
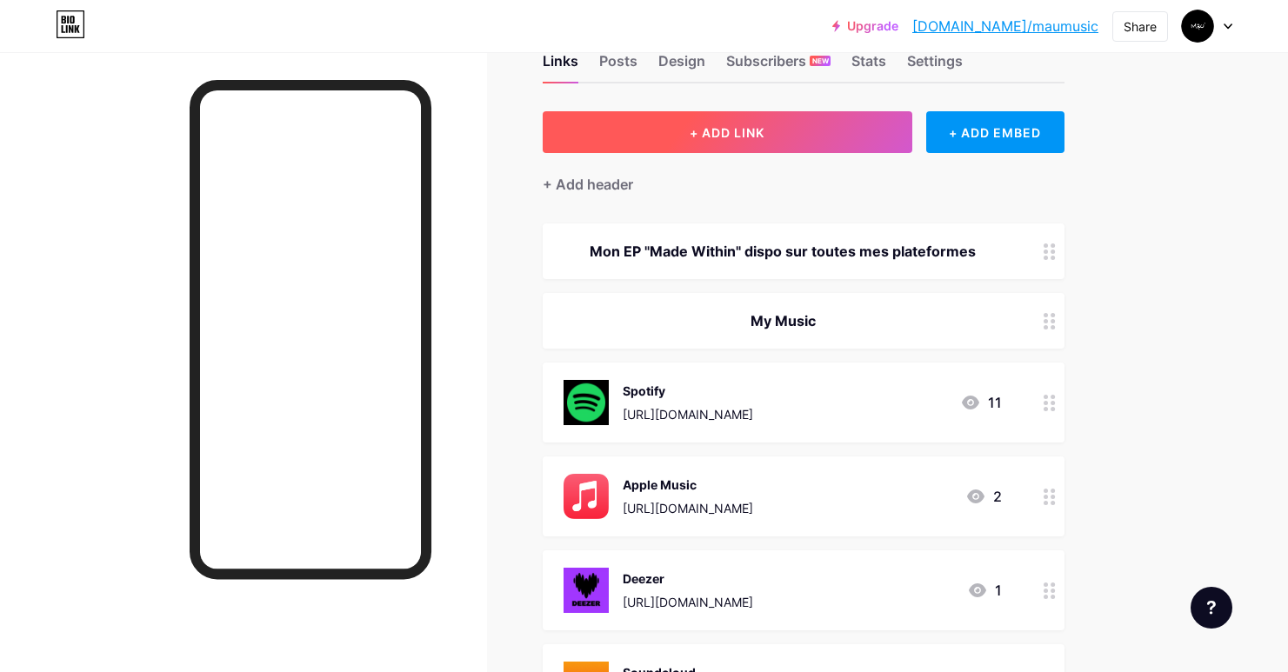
click at [759, 135] on span "+ ADD LINK" at bounding box center [727, 132] width 75 height 15
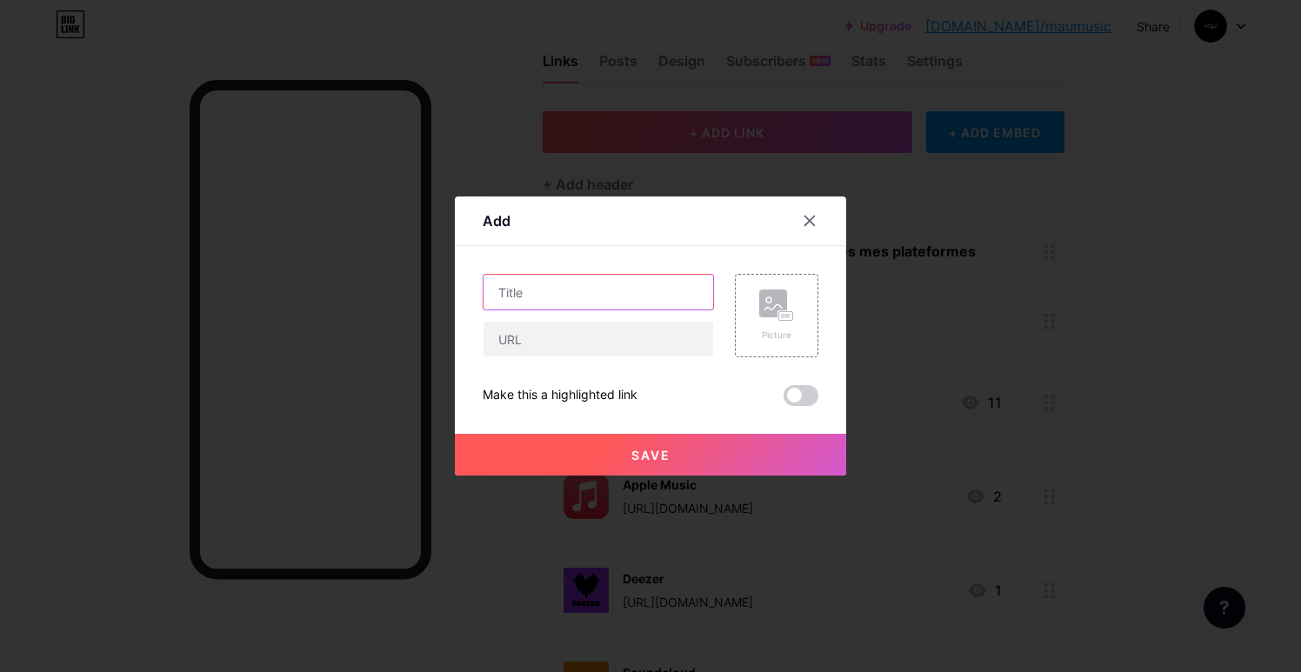
click at [532, 288] on input "text" at bounding box center [599, 292] width 230 height 35
type input "Amazon music"
click at [786, 329] on div "Picture" at bounding box center [776, 335] width 35 height 13
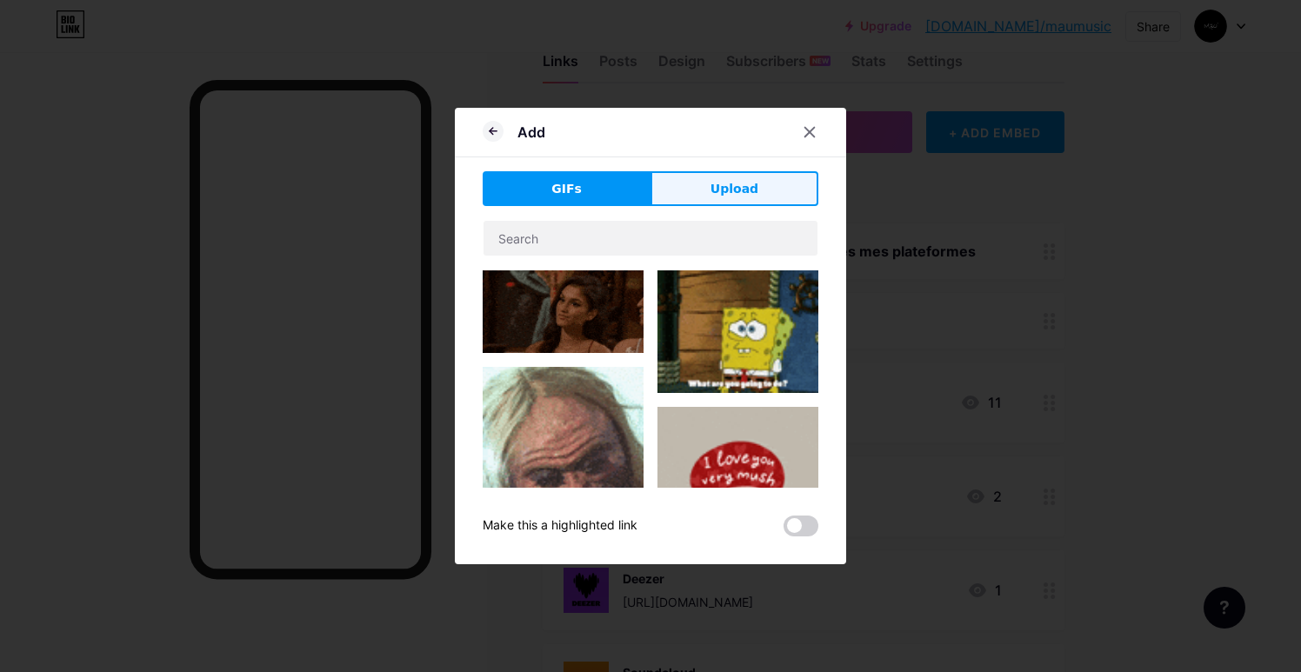
click at [754, 197] on button "Upload" at bounding box center [735, 188] width 168 height 35
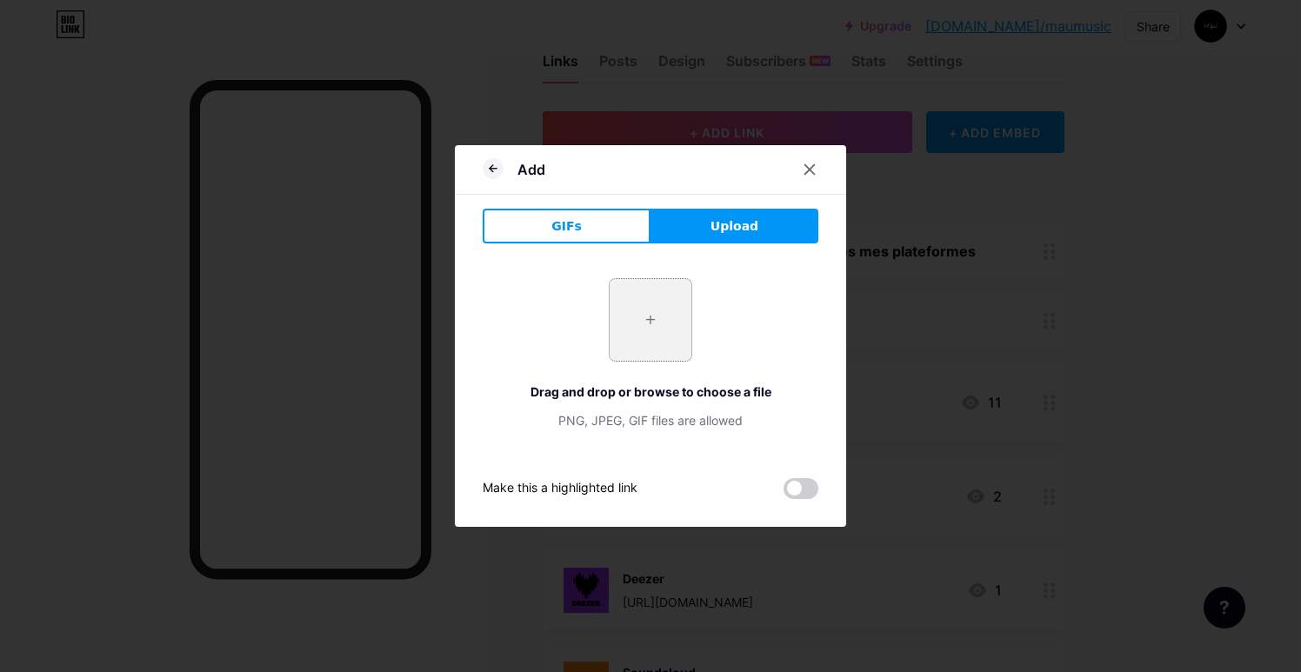
click at [652, 321] on input "file" at bounding box center [651, 320] width 82 height 82
type input "C:\fakepath\62b1e7ca56b6848f8bec9033.png"
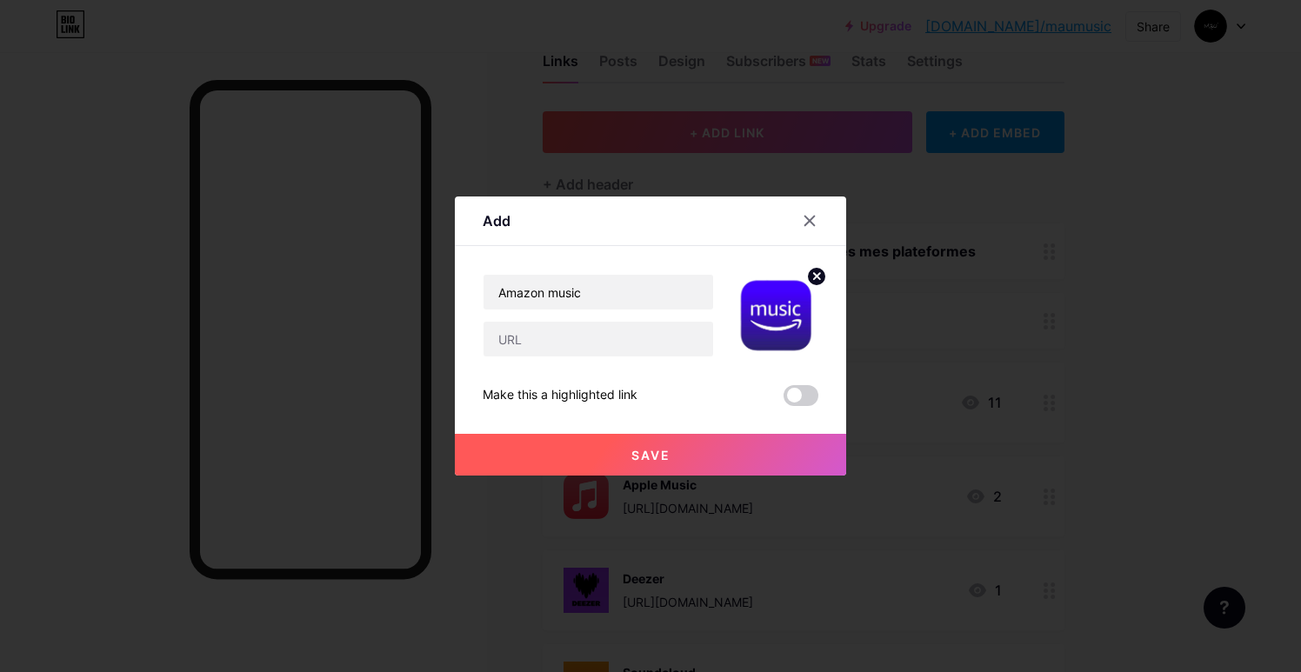
click at [692, 458] on button "Save" at bounding box center [650, 455] width 391 height 42
